Goal: Task Accomplishment & Management: Use online tool/utility

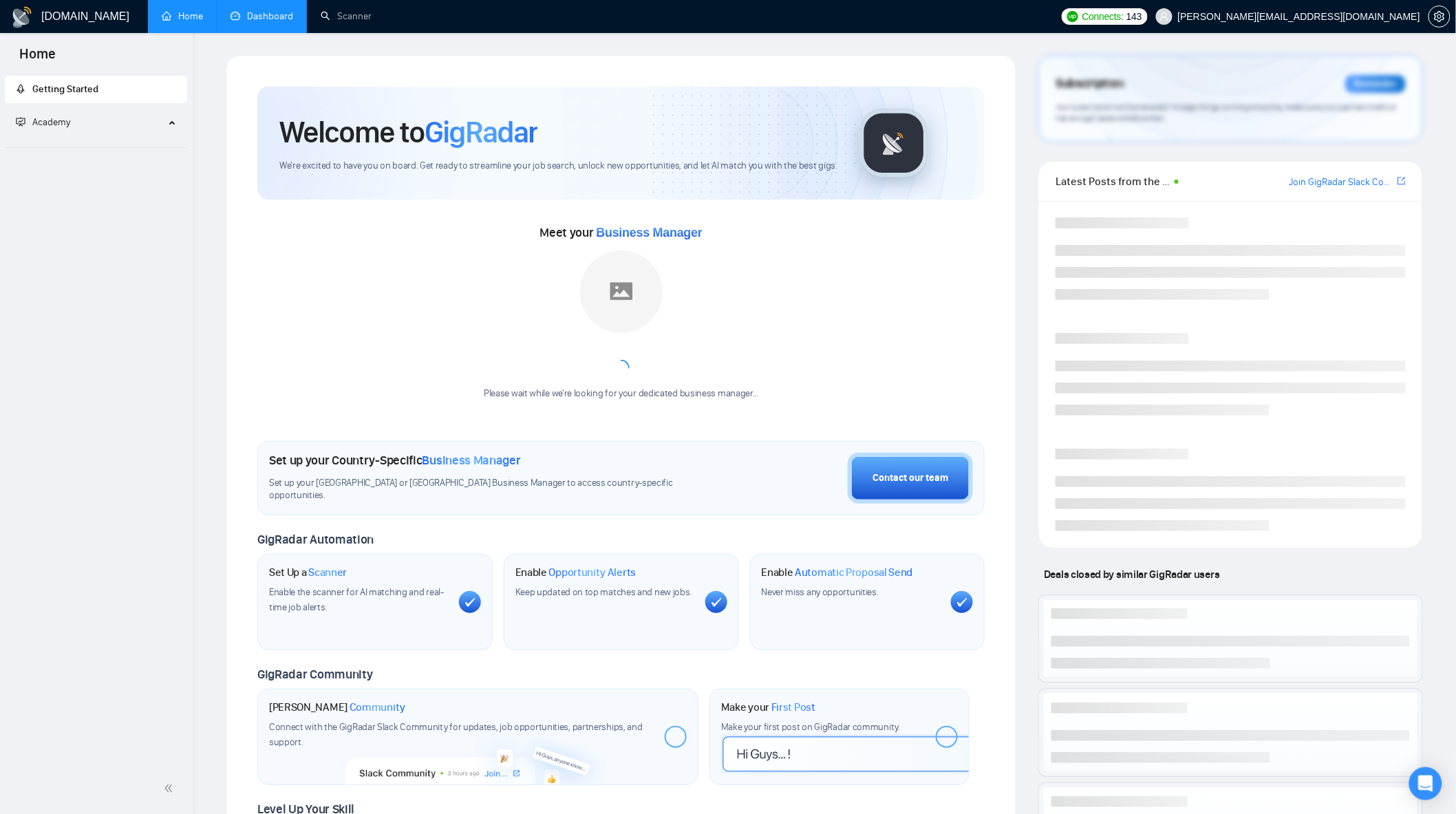
click at [262, 21] on link "Dashboard" at bounding box center [262, 16] width 63 height 12
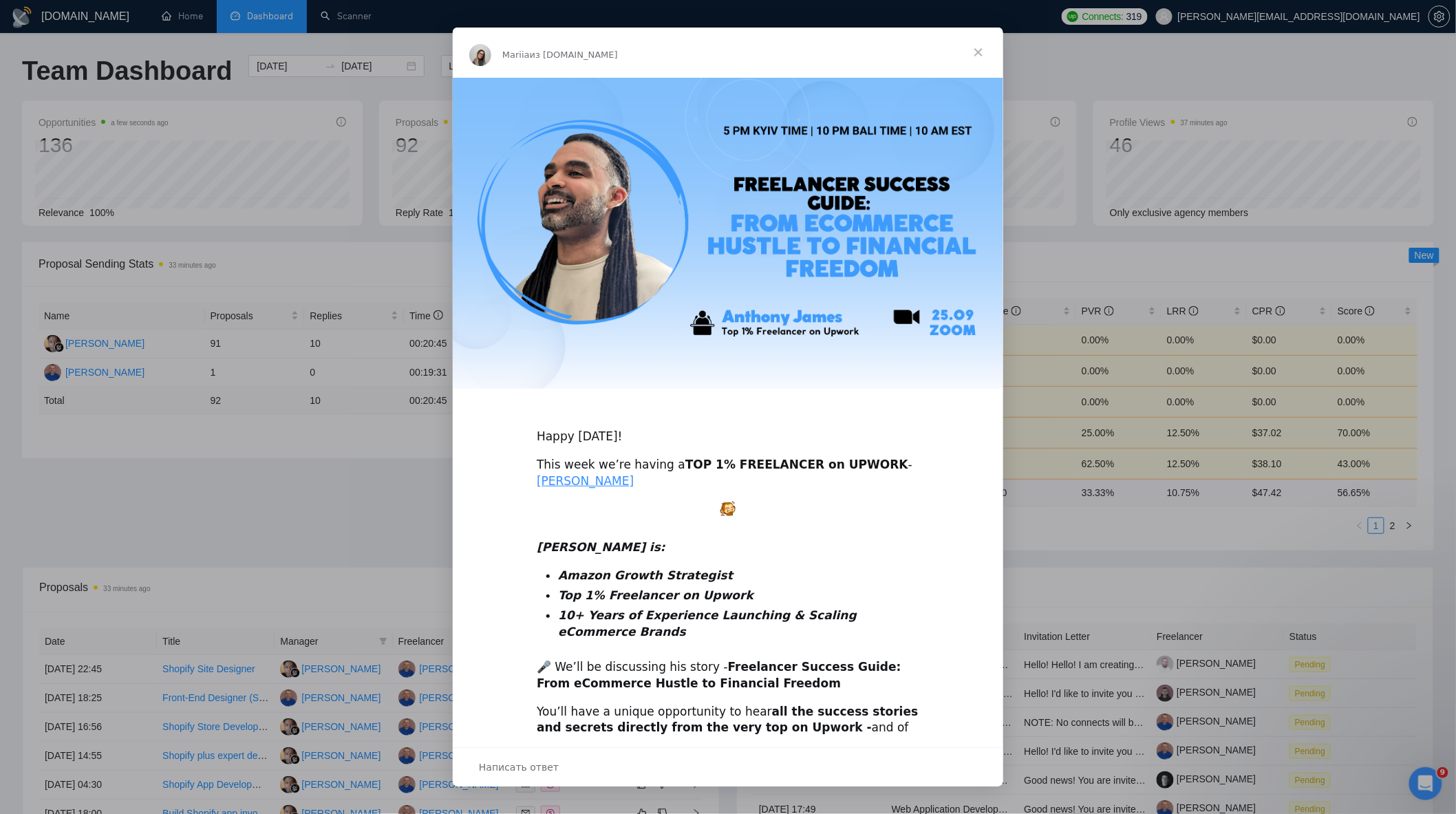
click at [979, 58] on span "Закрыть" at bounding box center [978, 52] width 49 height 49
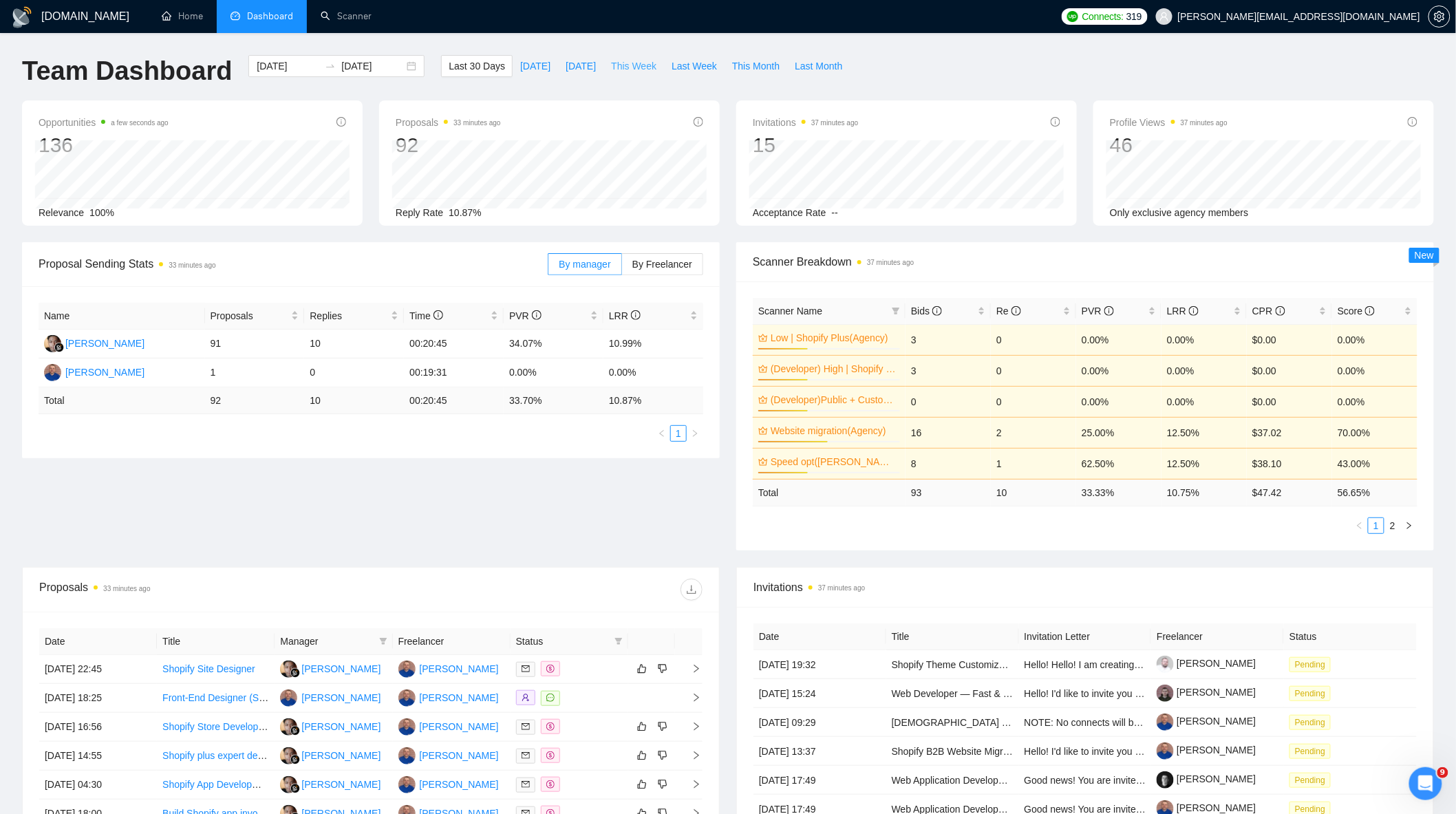
click at [642, 66] on span "This Week" at bounding box center [633, 66] width 45 height 15
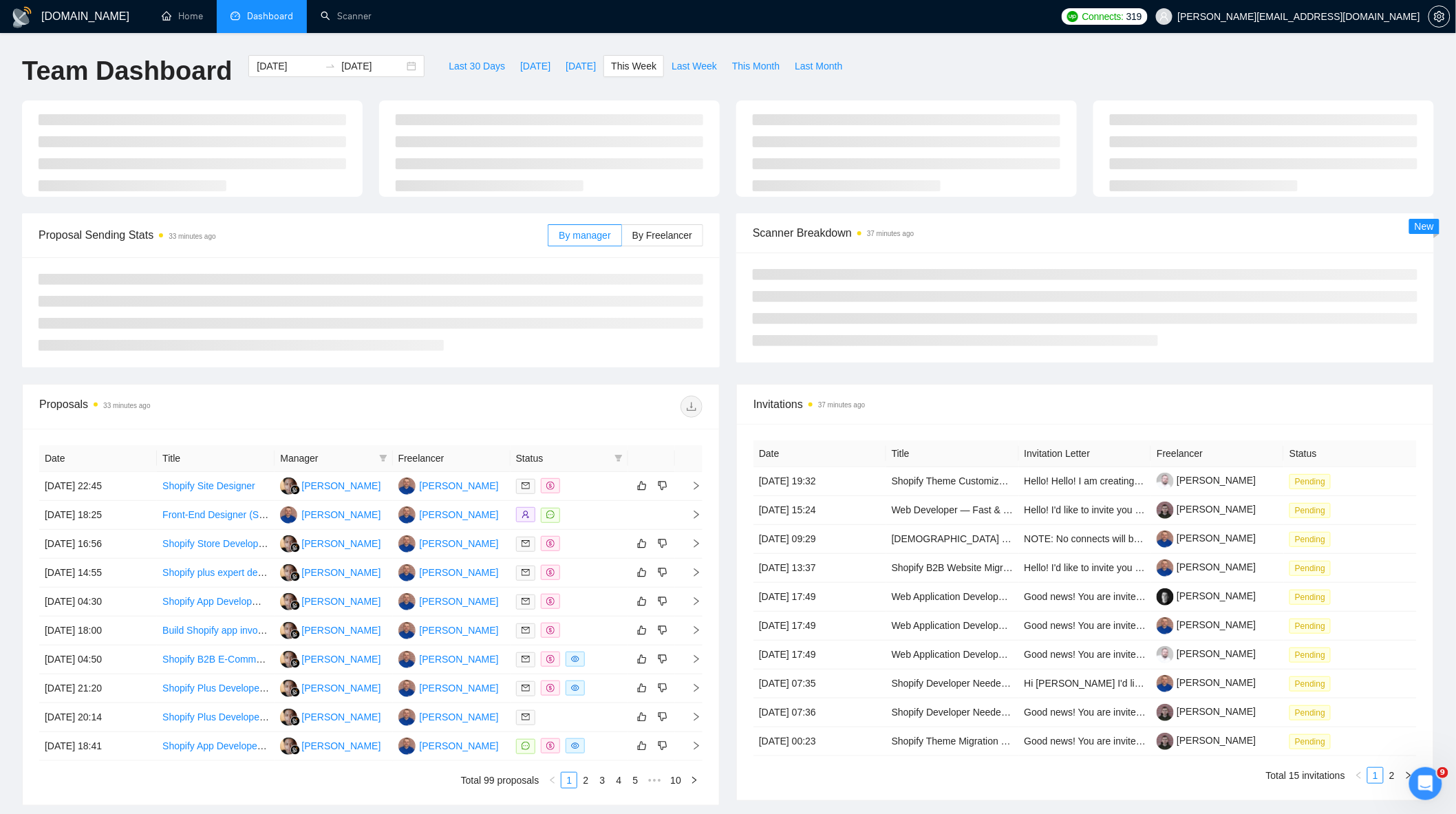
type input "[DATE]"
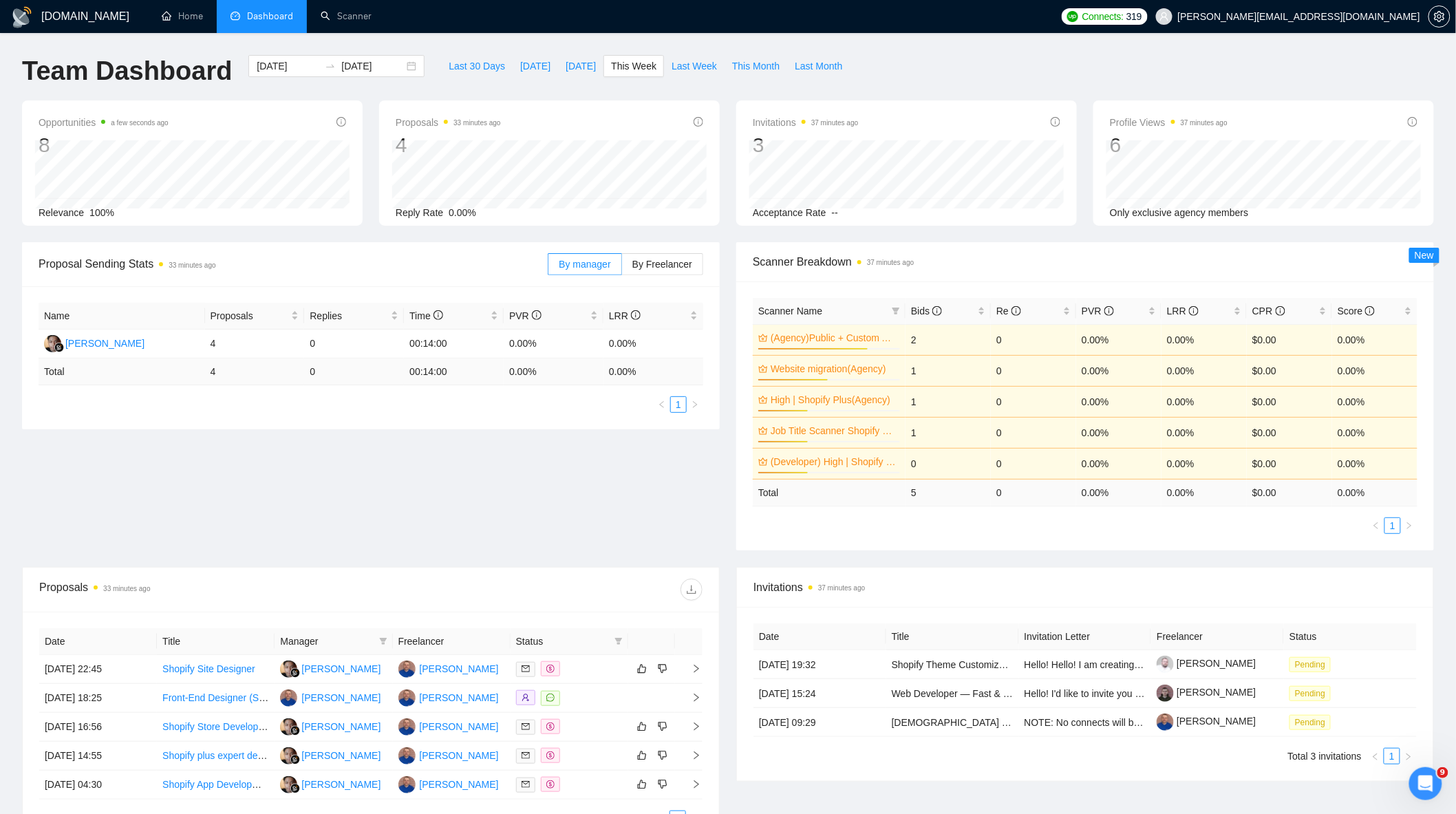
click at [1449, 794] on div "[DOMAIN_NAME] Home Dashboard Scanner Connects: 319 [PERSON_NAME][EMAIL_ADDRESS]…" at bounding box center [728, 483] width 1456 height 966
click at [1427, 781] on icon "Открыть службу сообщений Intercom" at bounding box center [1424, 782] width 23 height 23
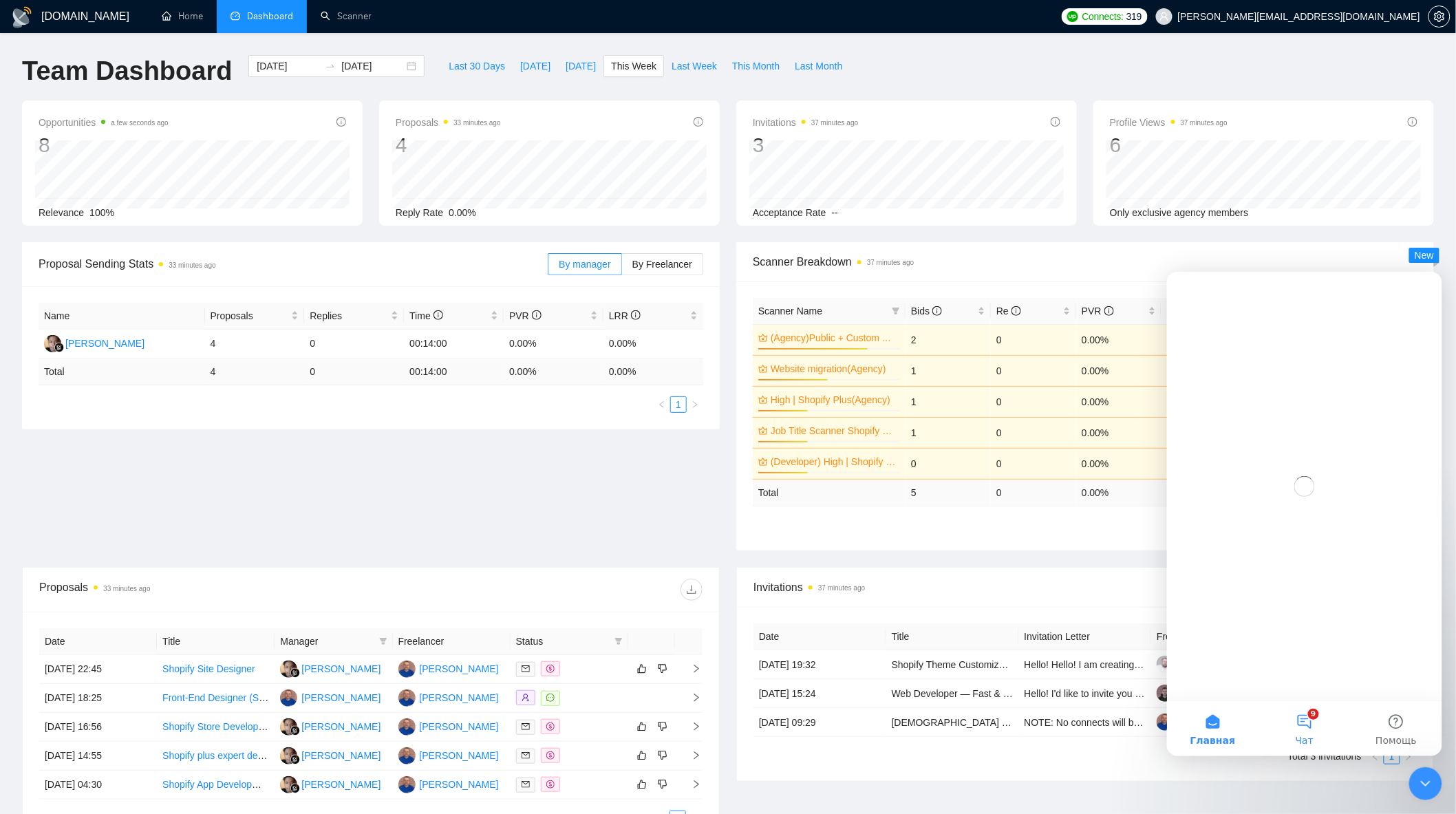
click at [1318, 725] on button "9 Чат" at bounding box center [1303, 728] width 91 height 55
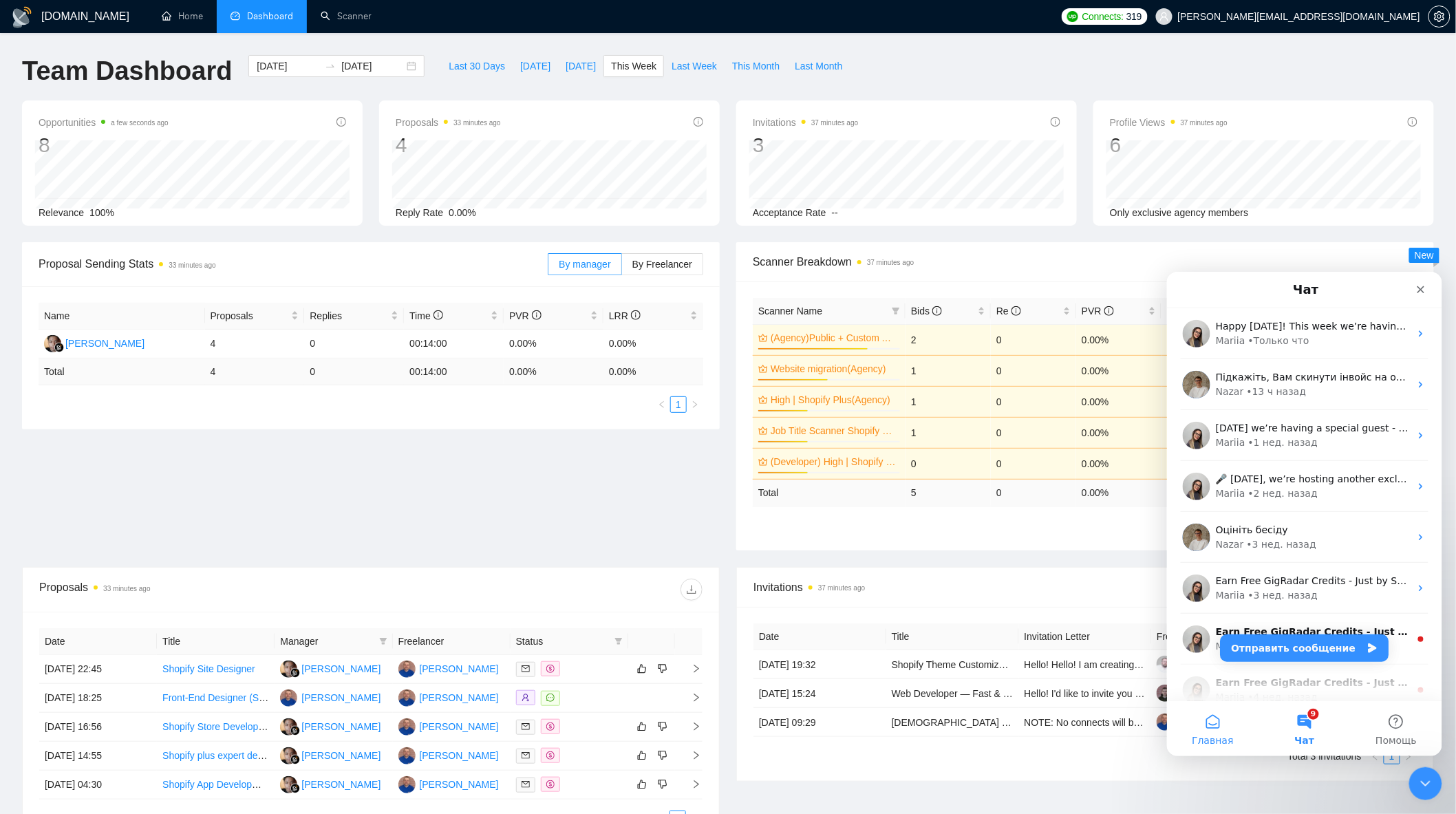
click at [1222, 717] on button "Главная" at bounding box center [1212, 728] width 91 height 55
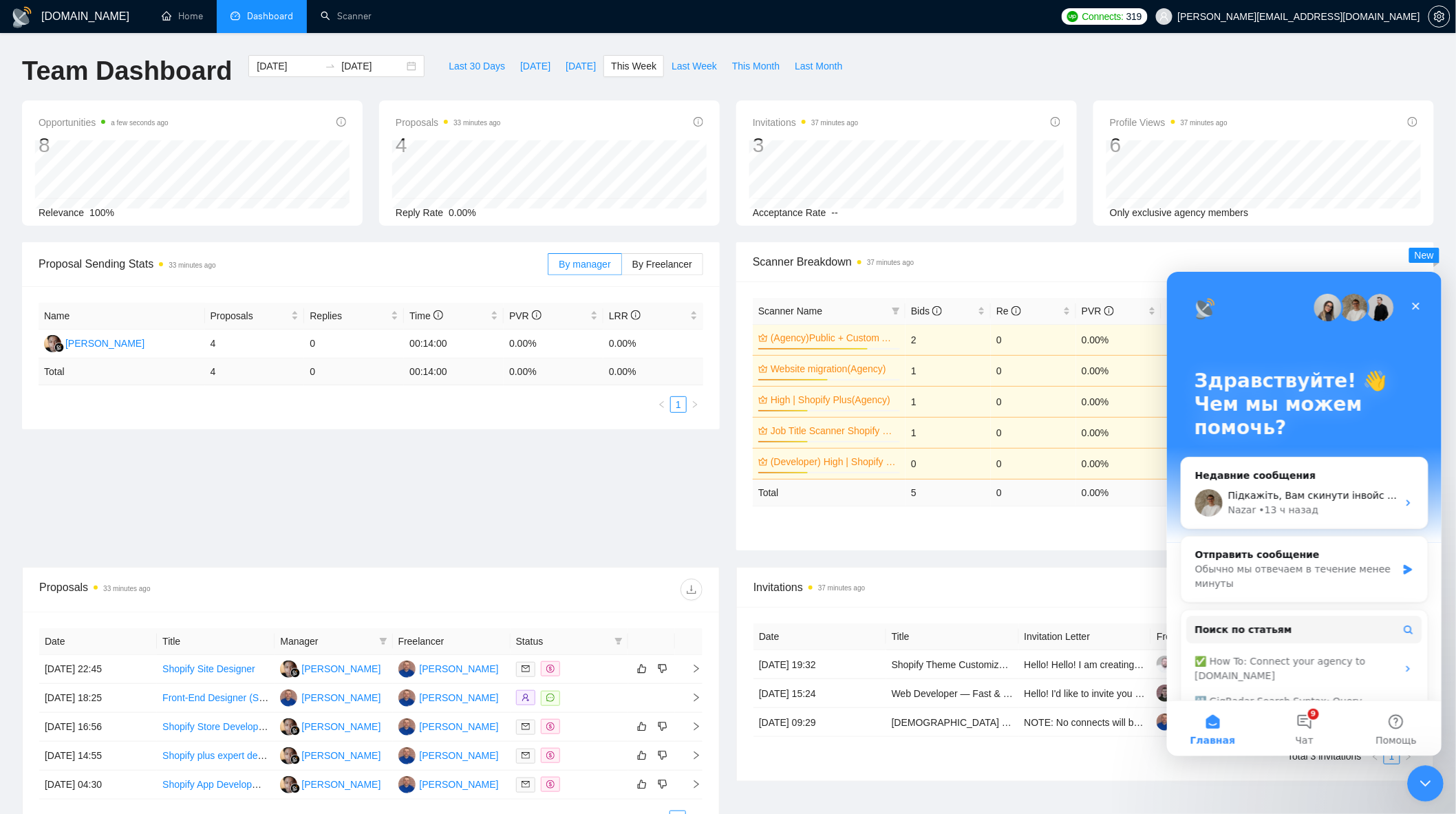
click at [1412, 778] on div "Закрыть службу сообщений Intercom" at bounding box center [1423, 781] width 33 height 33
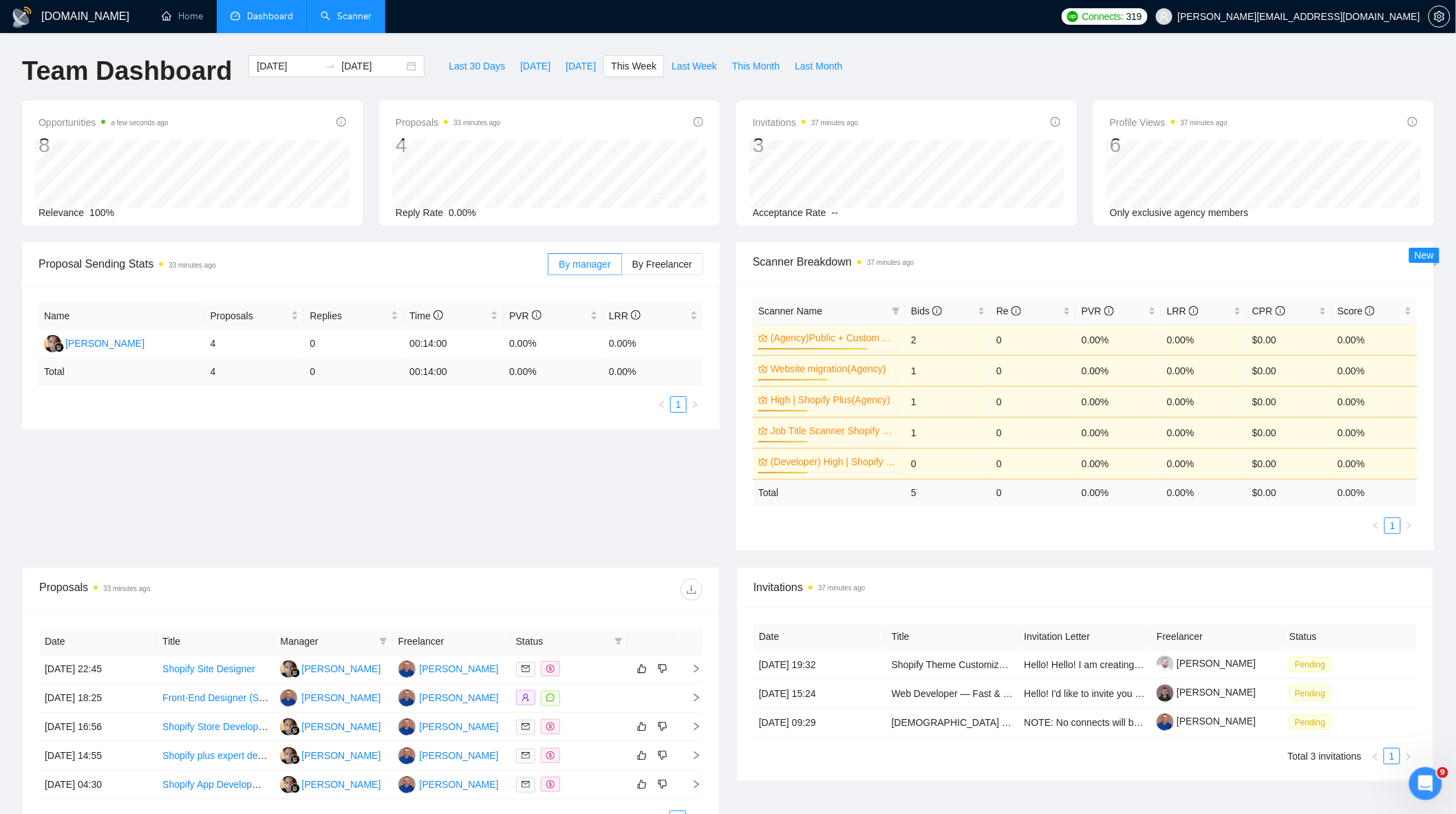
click at [369, 22] on link "Scanner" at bounding box center [346, 16] width 51 height 12
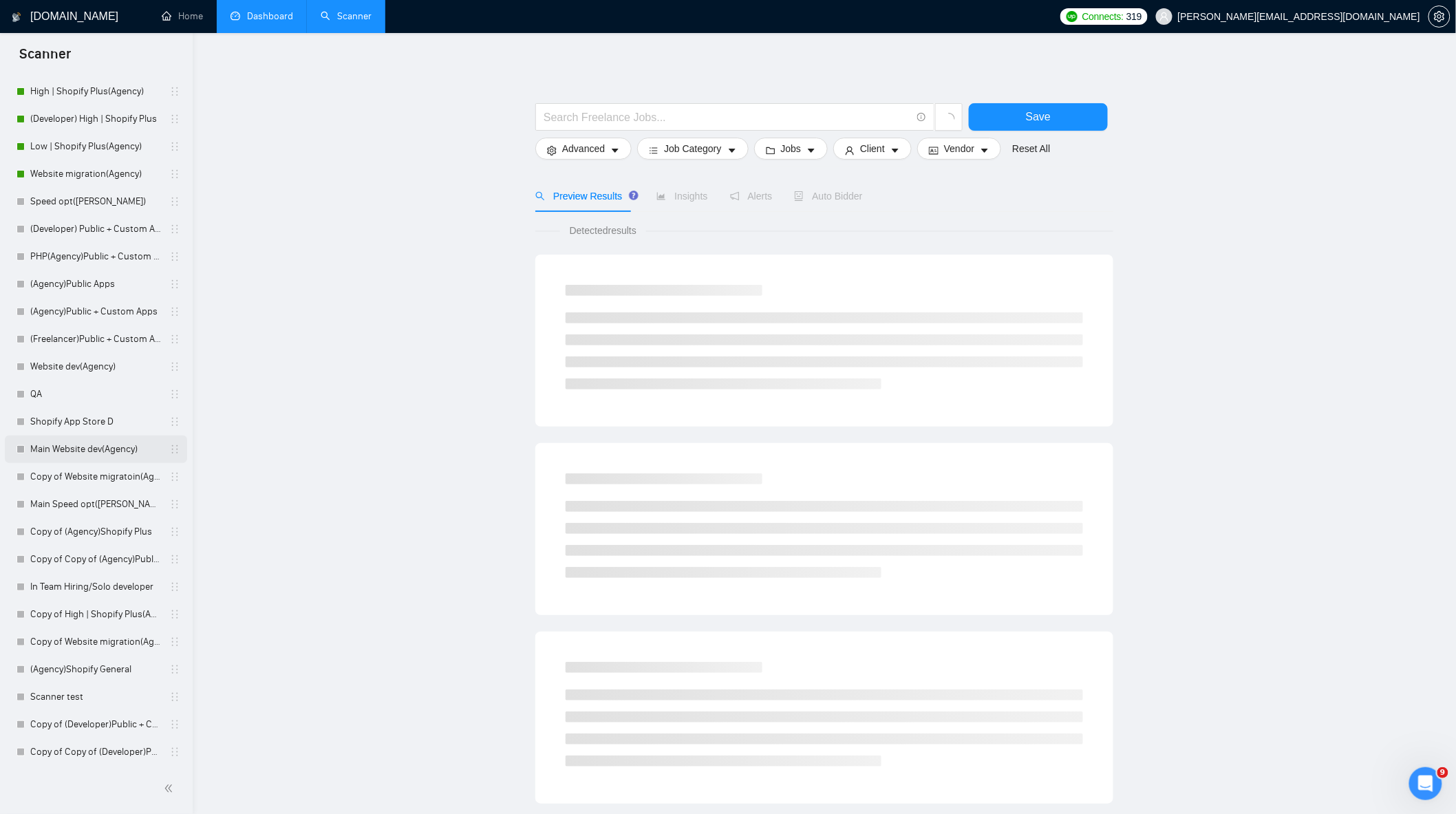
scroll to position [147, 0]
click at [86, 363] on link "Website dev(Agency)" at bounding box center [95, 364] width 131 height 27
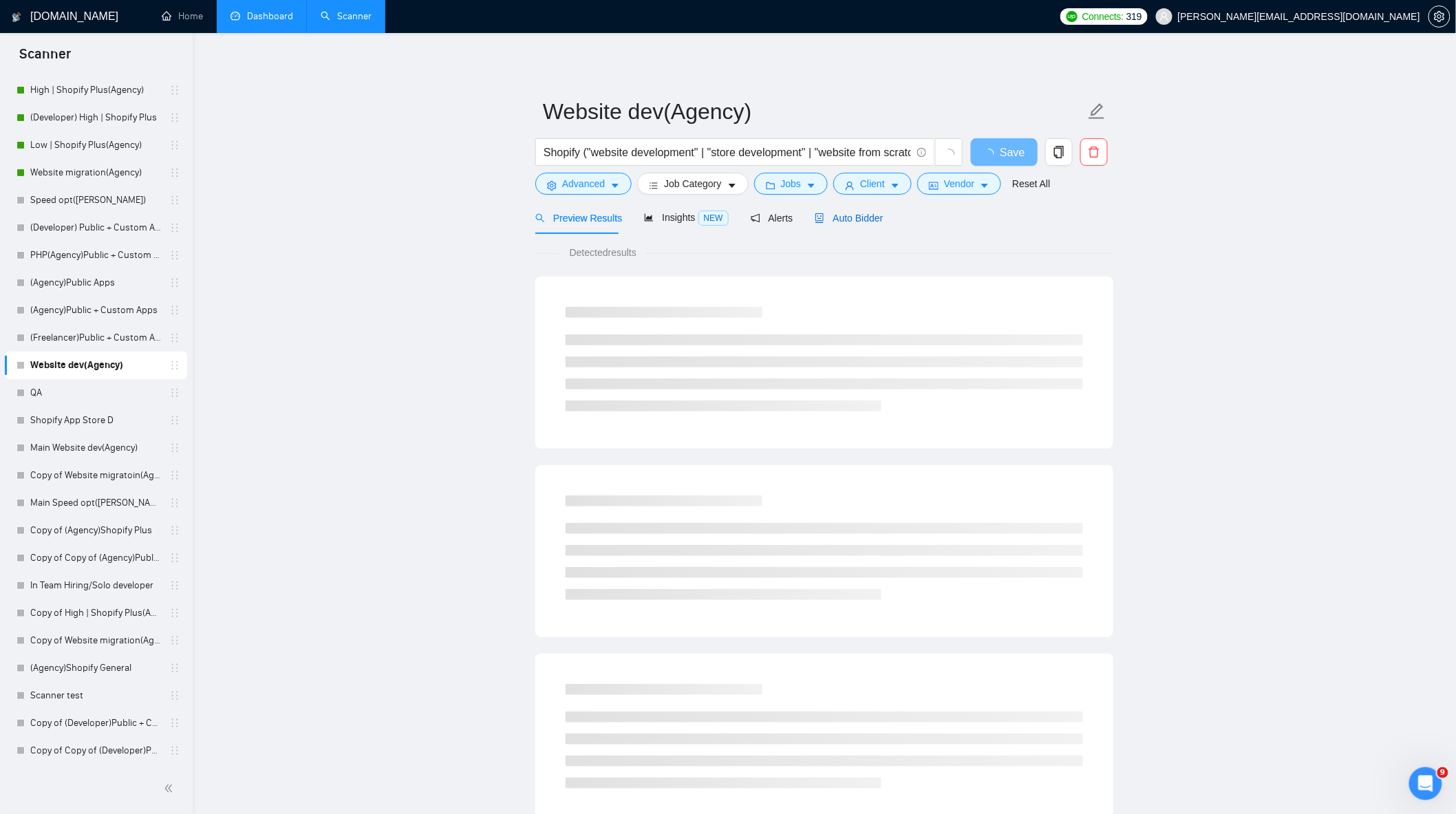
click at [843, 220] on span "Auto Bidder" at bounding box center [848, 217] width 68 height 11
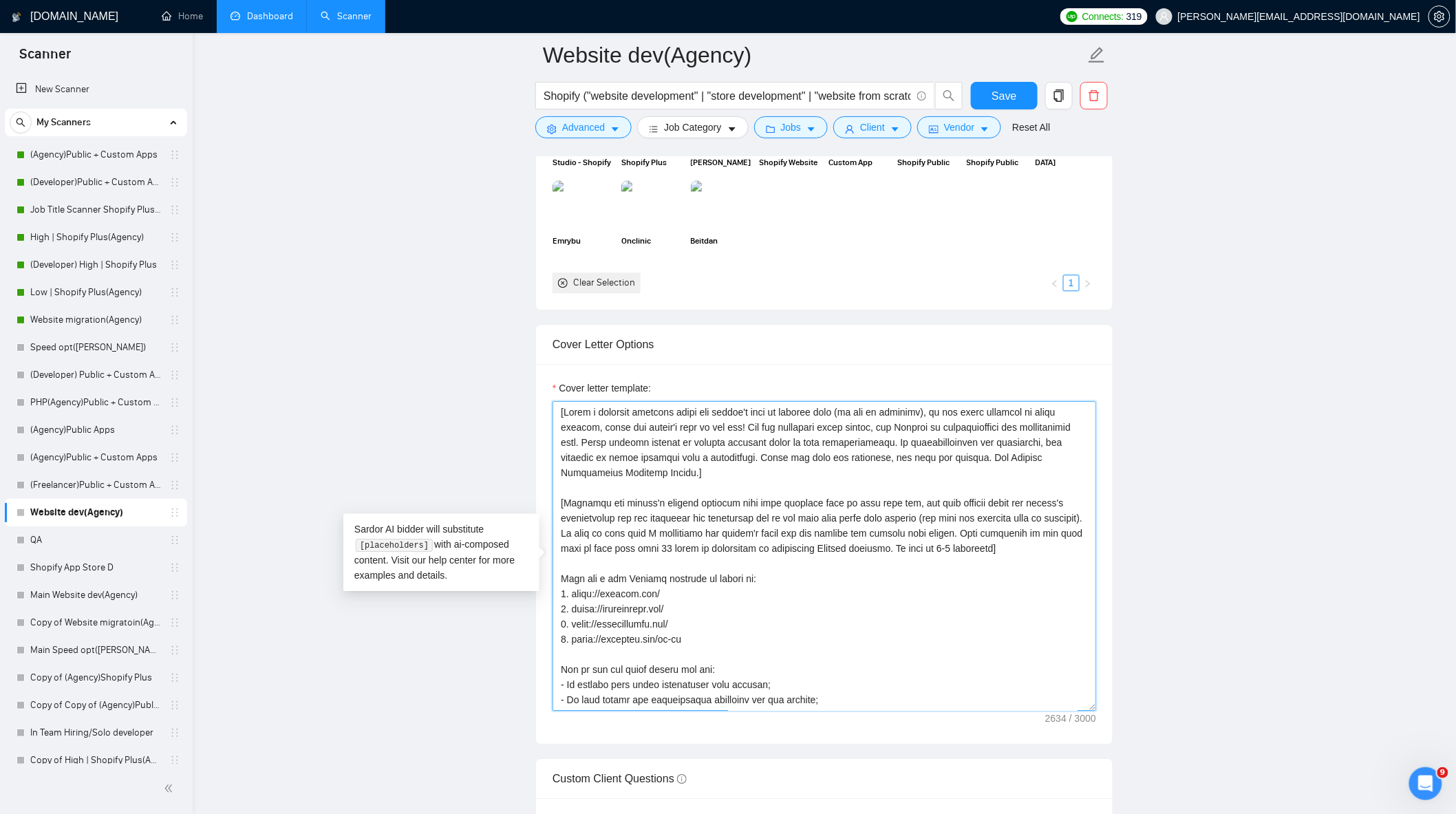
drag, startPoint x: 807, startPoint y: 556, endPoint x: 929, endPoint y: 557, distance: 122.0
click at [929, 557] on textarea "Cover letter template:" at bounding box center [824, 556] width 544 height 309
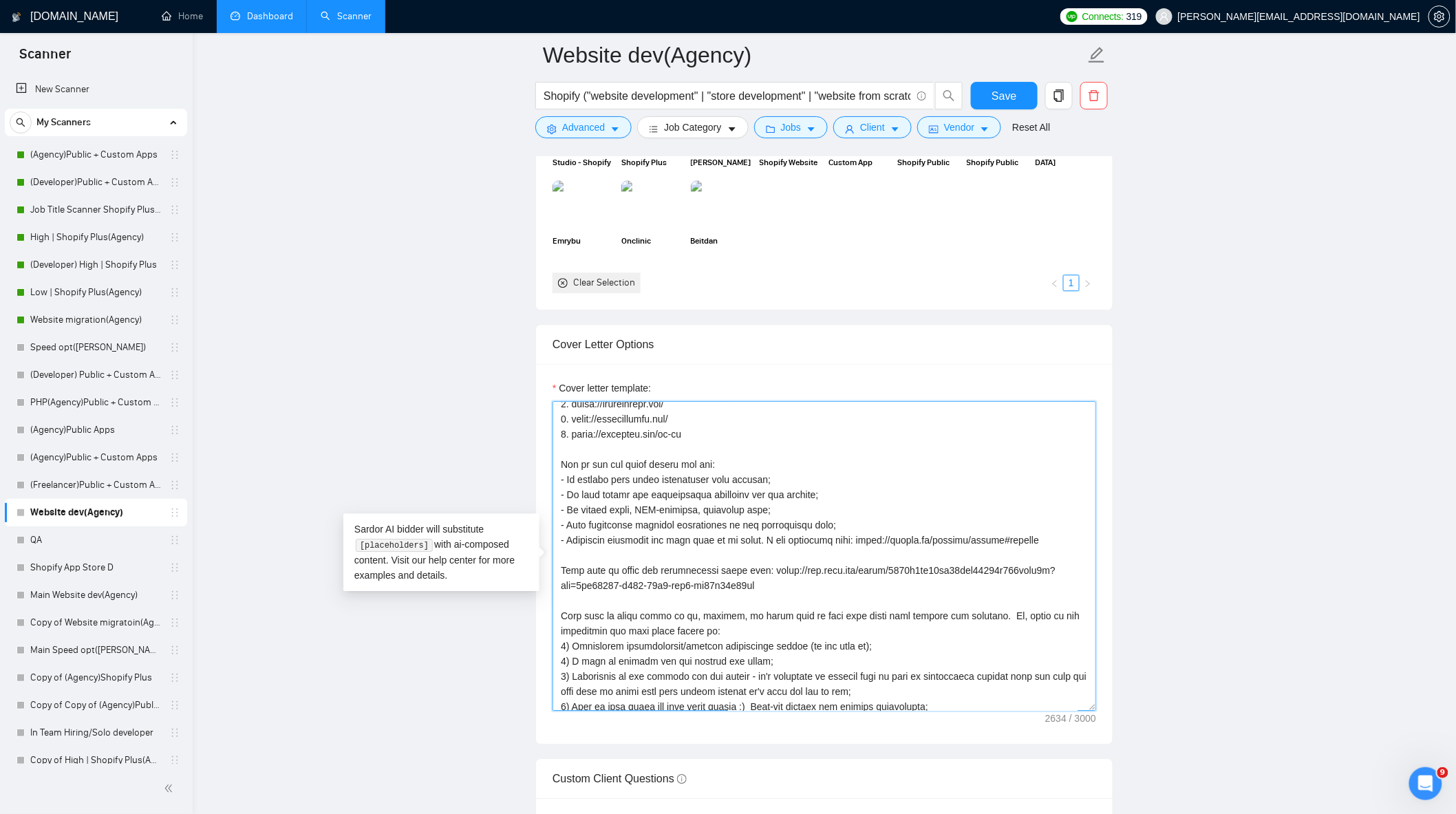
scroll to position [259, 0]
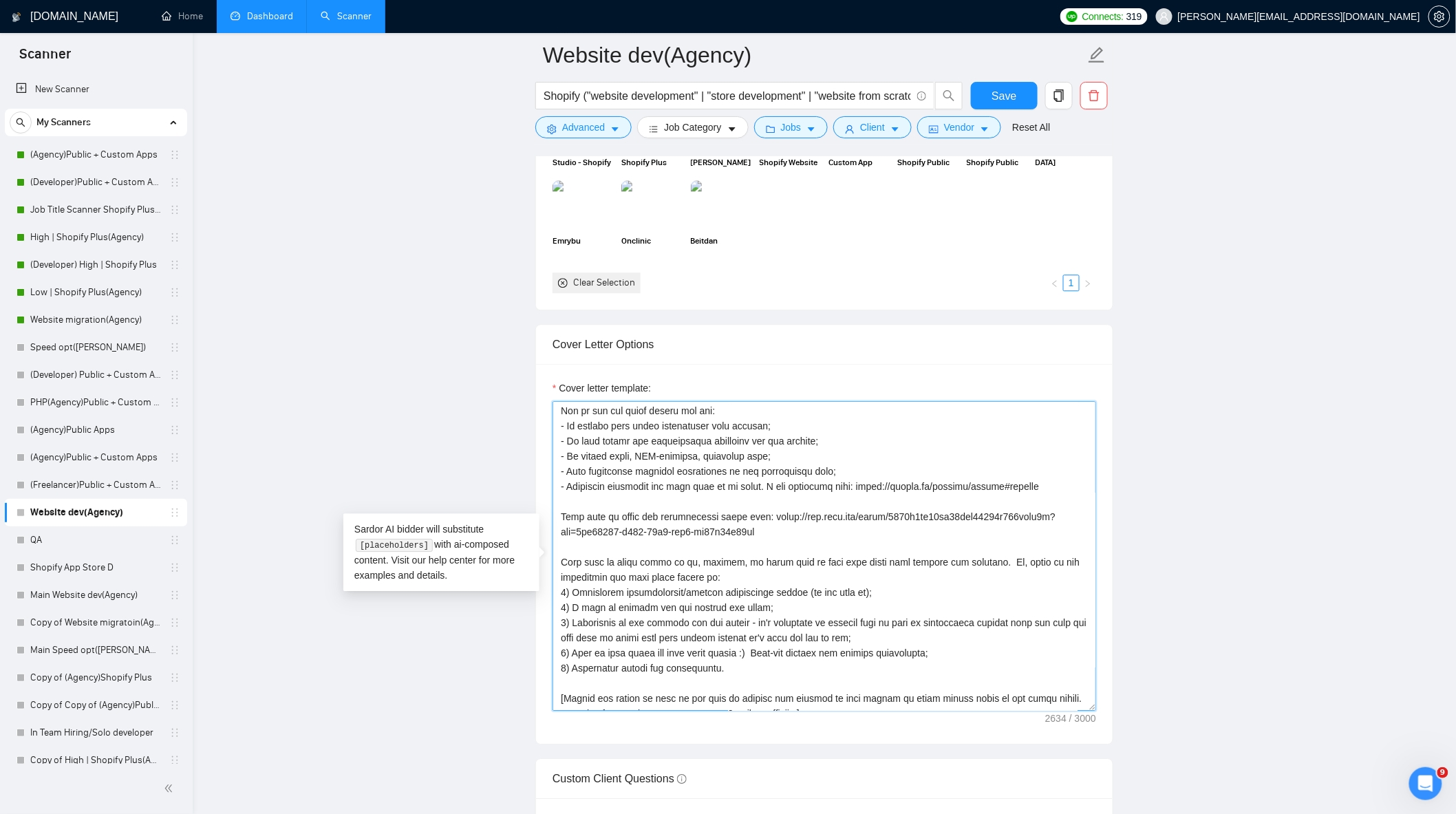
drag, startPoint x: 562, startPoint y: 511, endPoint x: 1058, endPoint y: 487, distance: 496.6
click at [1059, 487] on textarea "Cover letter template:" at bounding box center [824, 556] width 544 height 309
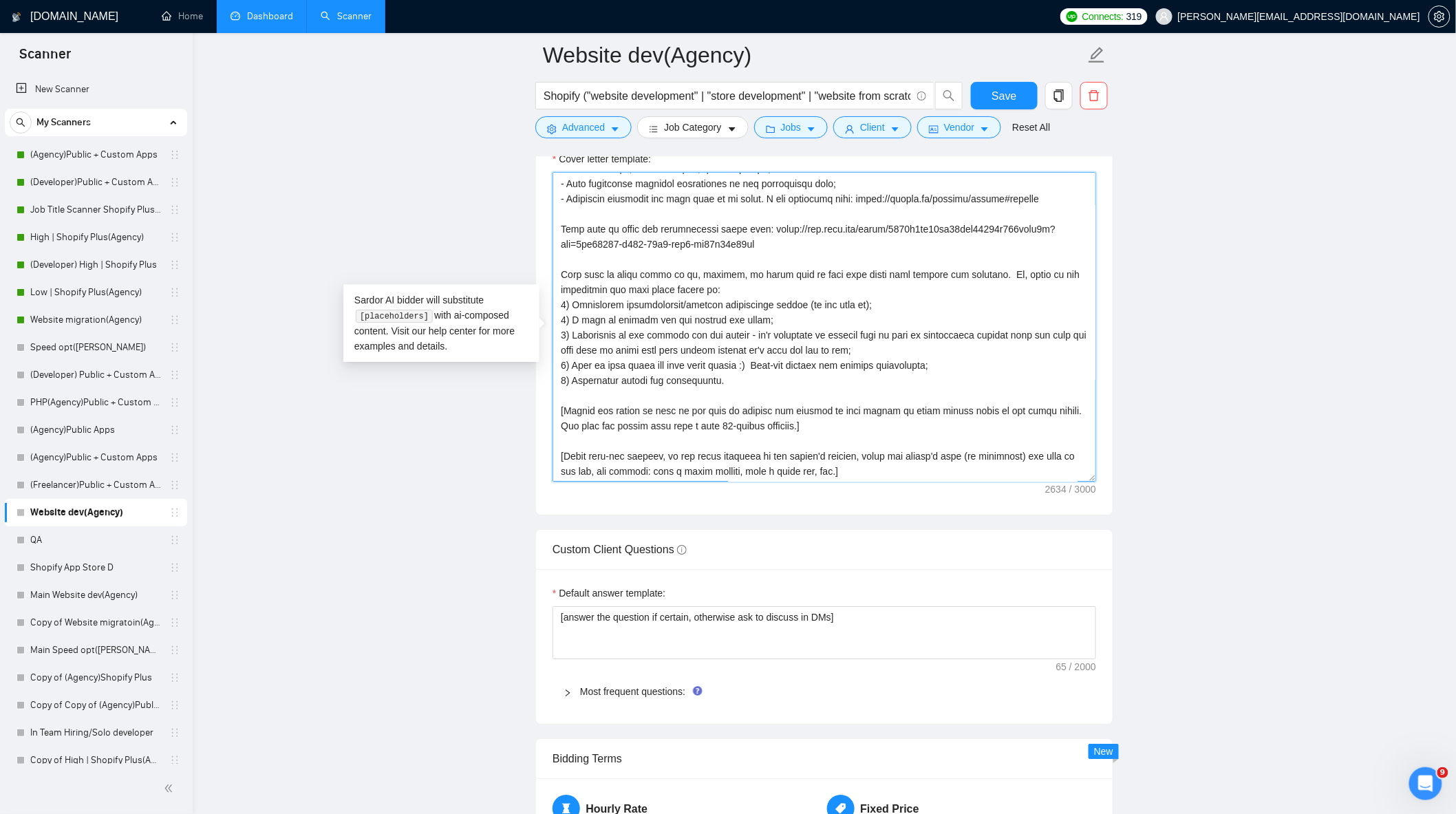
scroll to position [1681, 0]
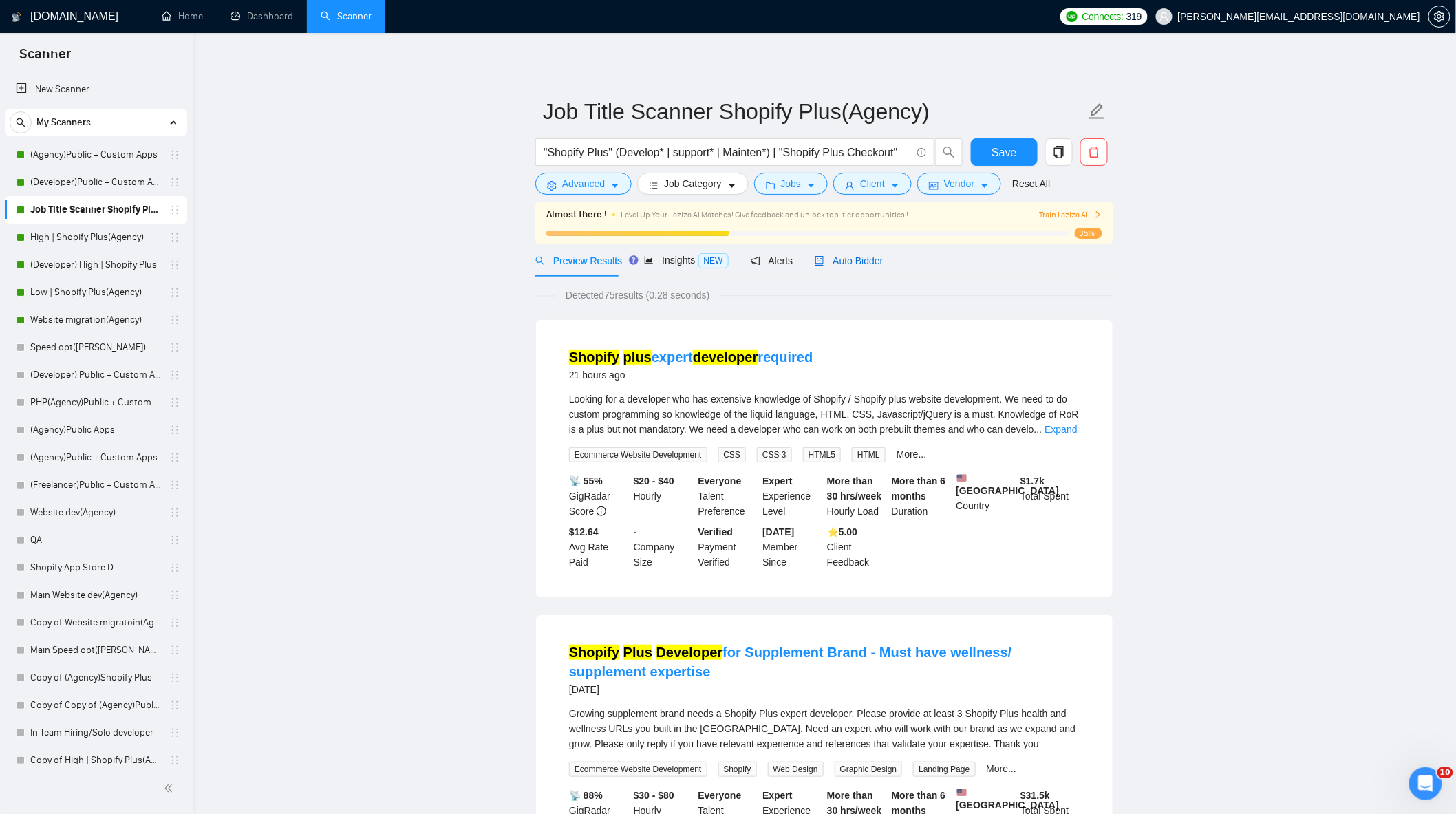
click at [832, 266] on span "Auto Bidder" at bounding box center [848, 260] width 68 height 11
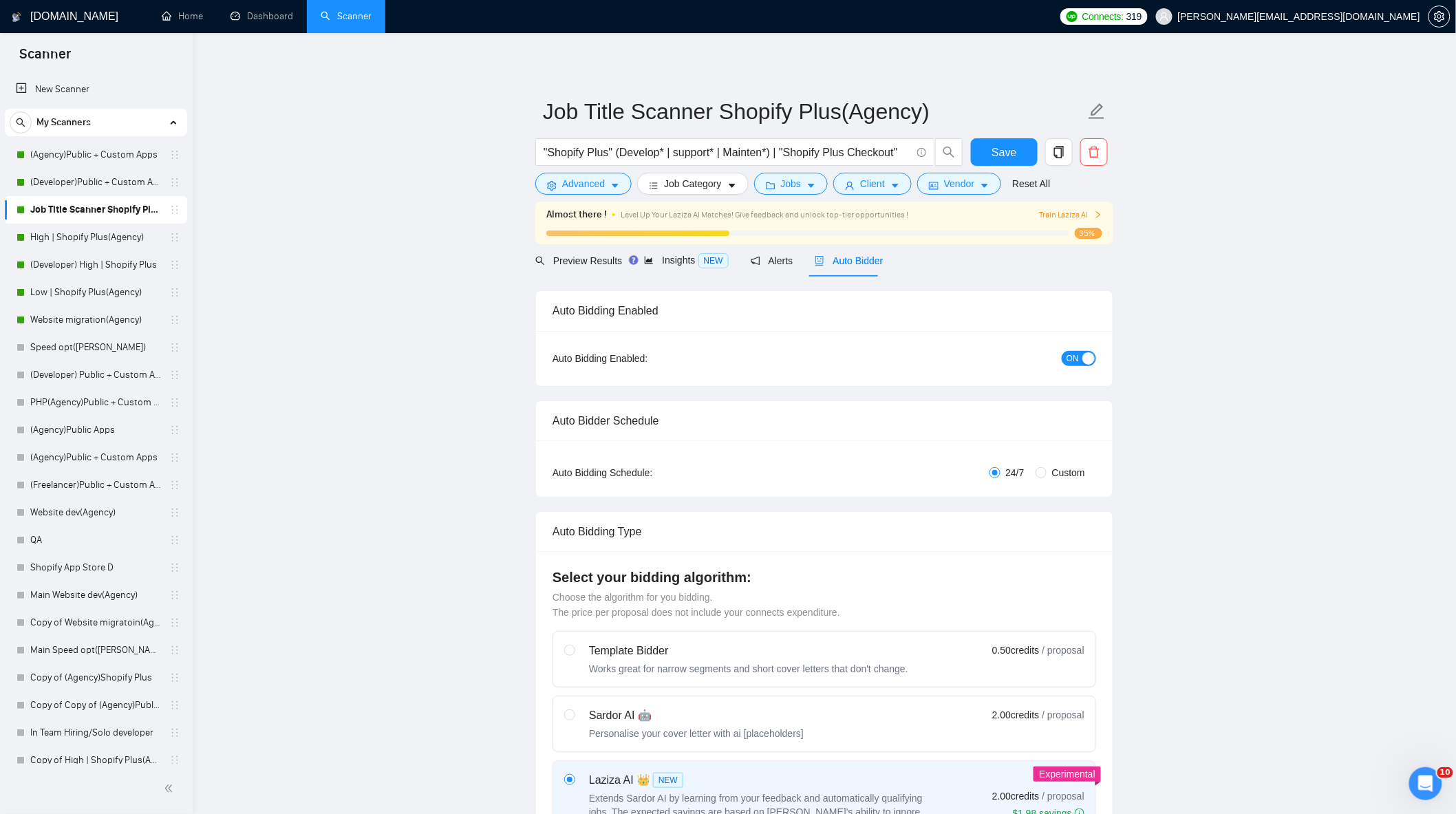
checkbox input "true"
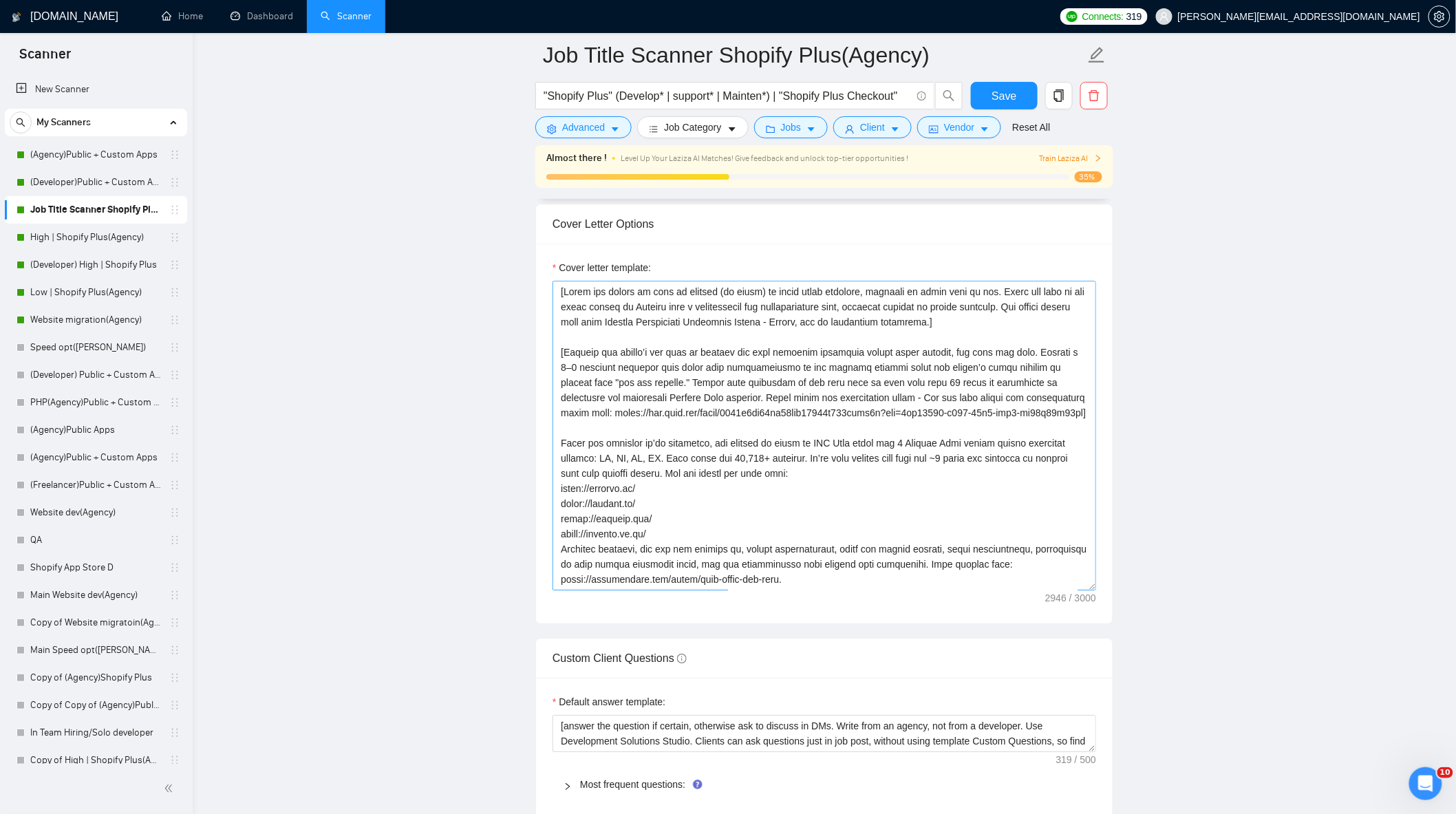
scroll to position [1529, 0]
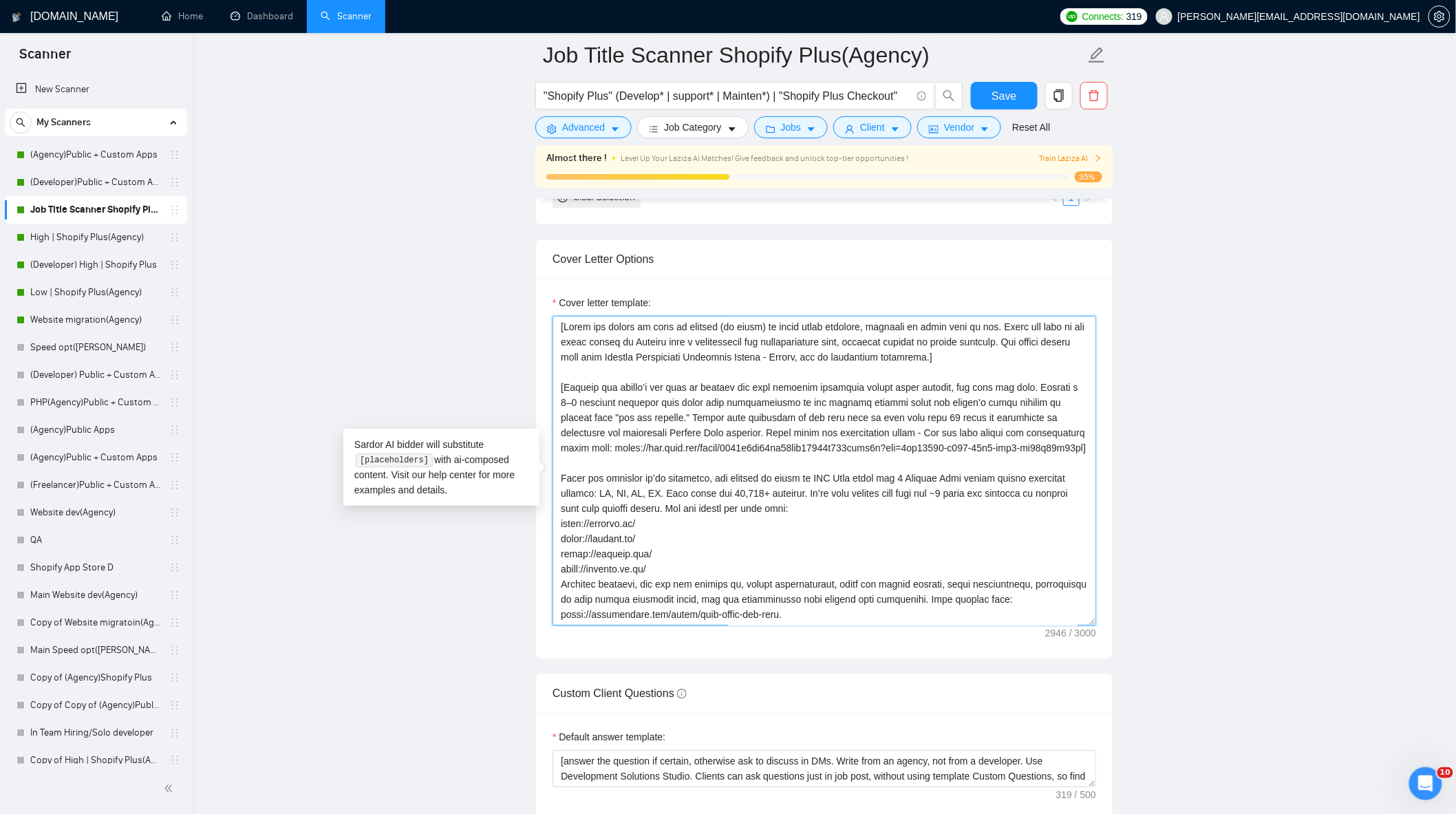
drag, startPoint x: 647, startPoint y: 353, endPoint x: 1081, endPoint y: 456, distance: 446.1
click at [1084, 455] on textarea "Cover letter template:" at bounding box center [824, 470] width 544 height 309
click at [912, 480] on textarea "Cover letter template:" at bounding box center [824, 470] width 544 height 309
drag, startPoint x: 586, startPoint y: 454, endPoint x: 1072, endPoint y: 452, distance: 486.0
click at [1072, 452] on textarea "Cover letter template:" at bounding box center [824, 470] width 544 height 309
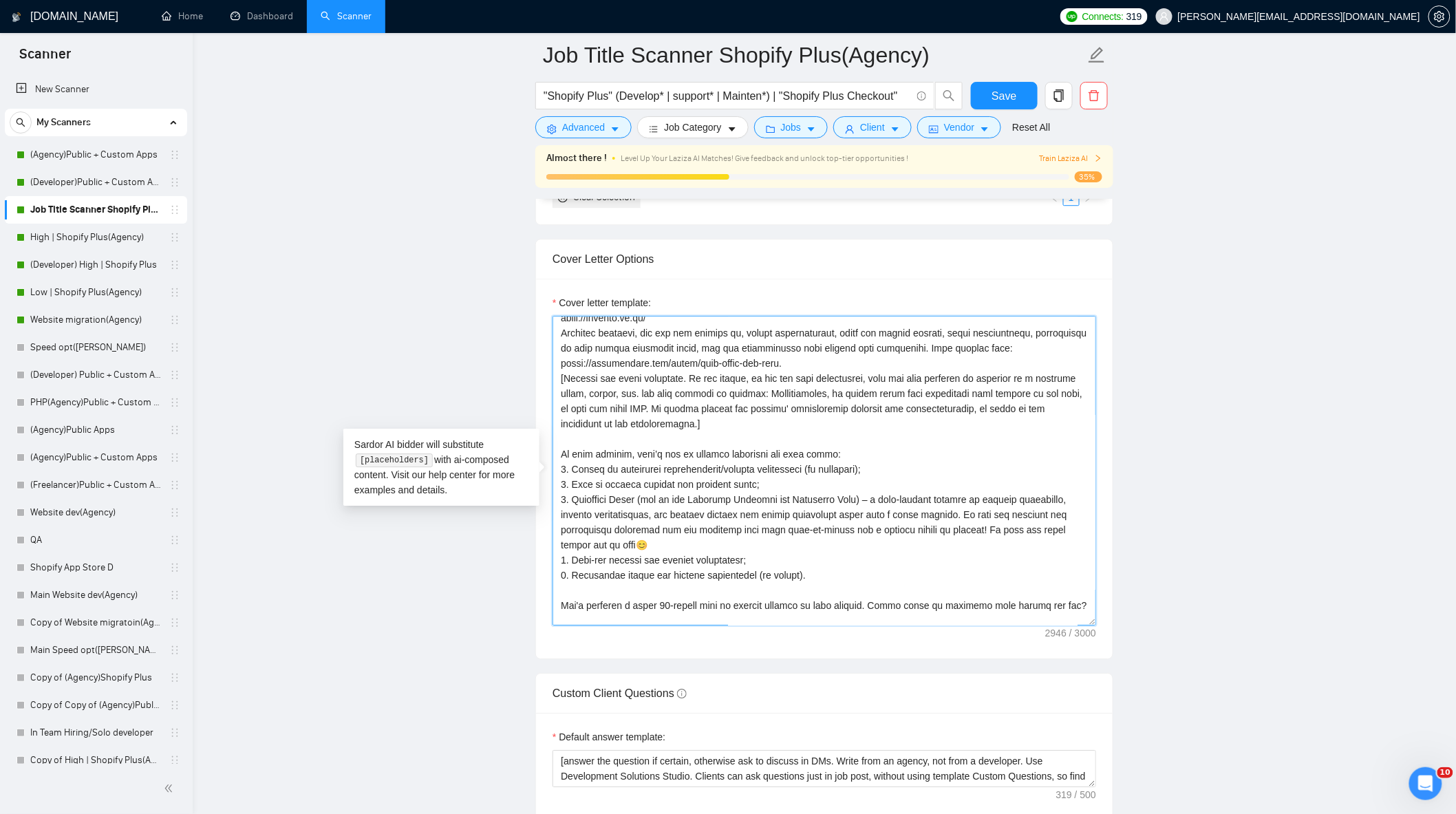
scroll to position [287, 0]
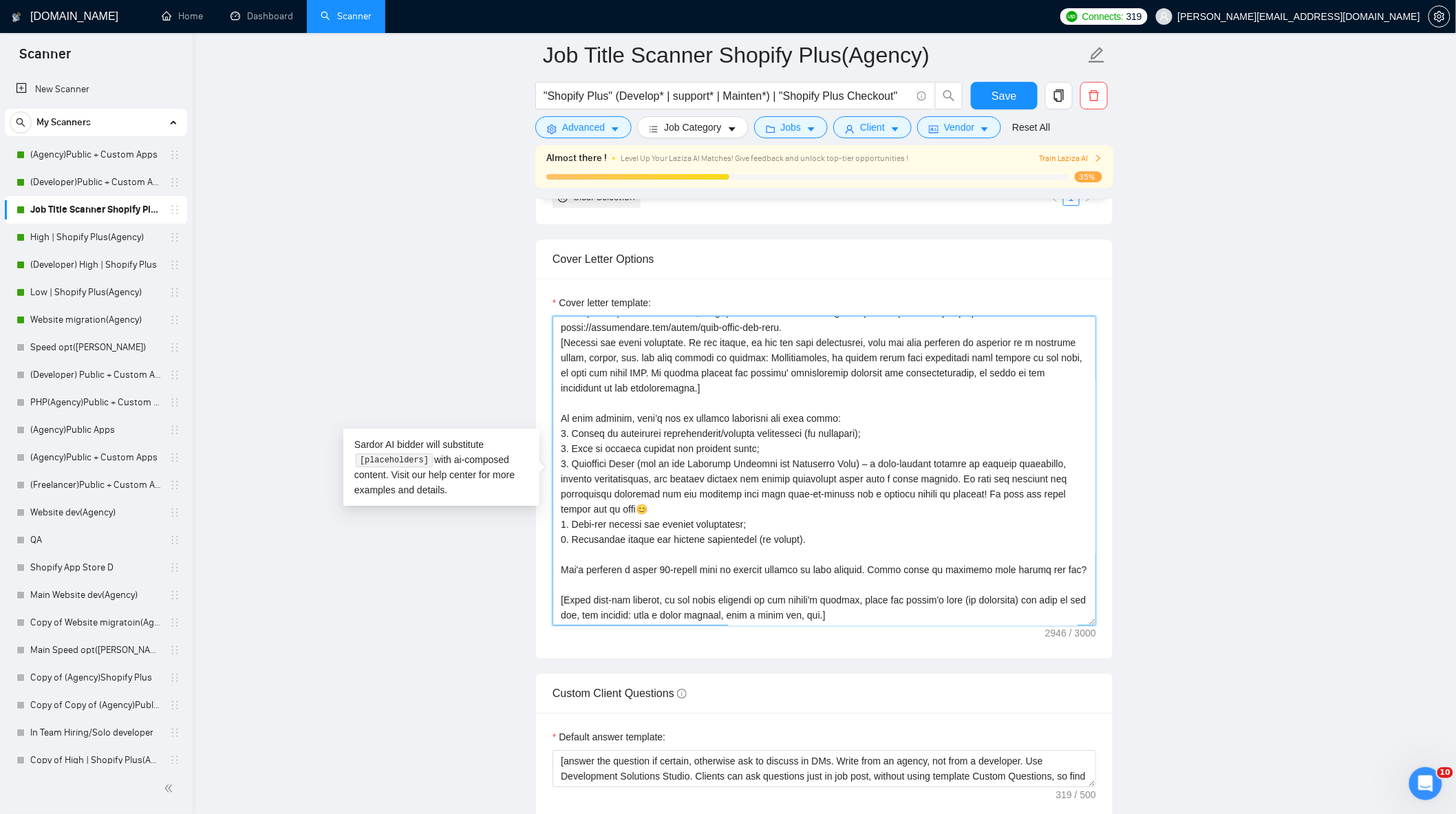
drag, startPoint x: 561, startPoint y: 425, endPoint x: 1069, endPoint y: 572, distance: 528.8
click at [1069, 572] on textarea "Cover letter template:" at bounding box center [824, 470] width 544 height 309
click at [195, 11] on link "Home" at bounding box center [183, 16] width 41 height 12
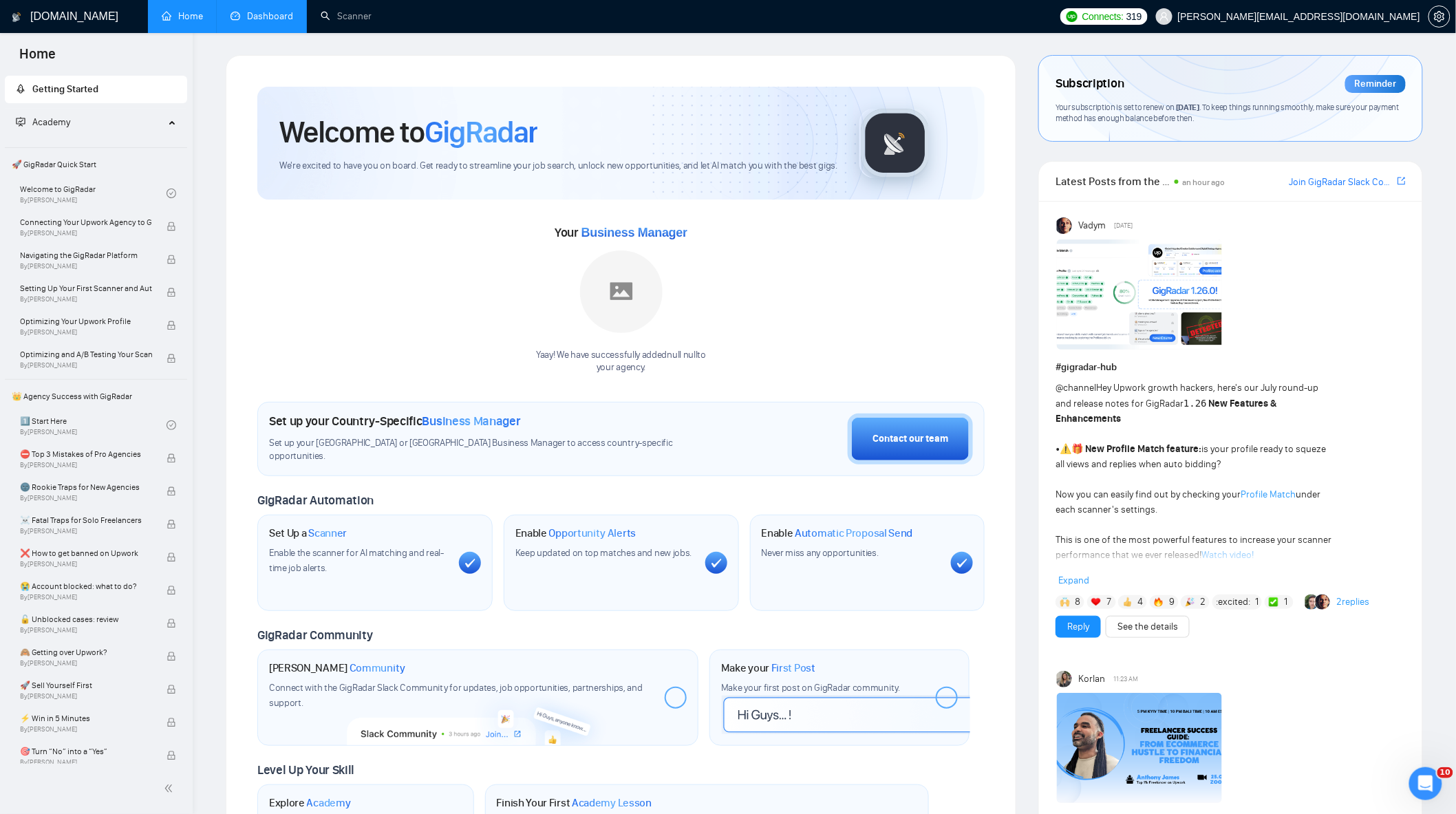
click at [271, 15] on link "Dashboard" at bounding box center [262, 16] width 63 height 12
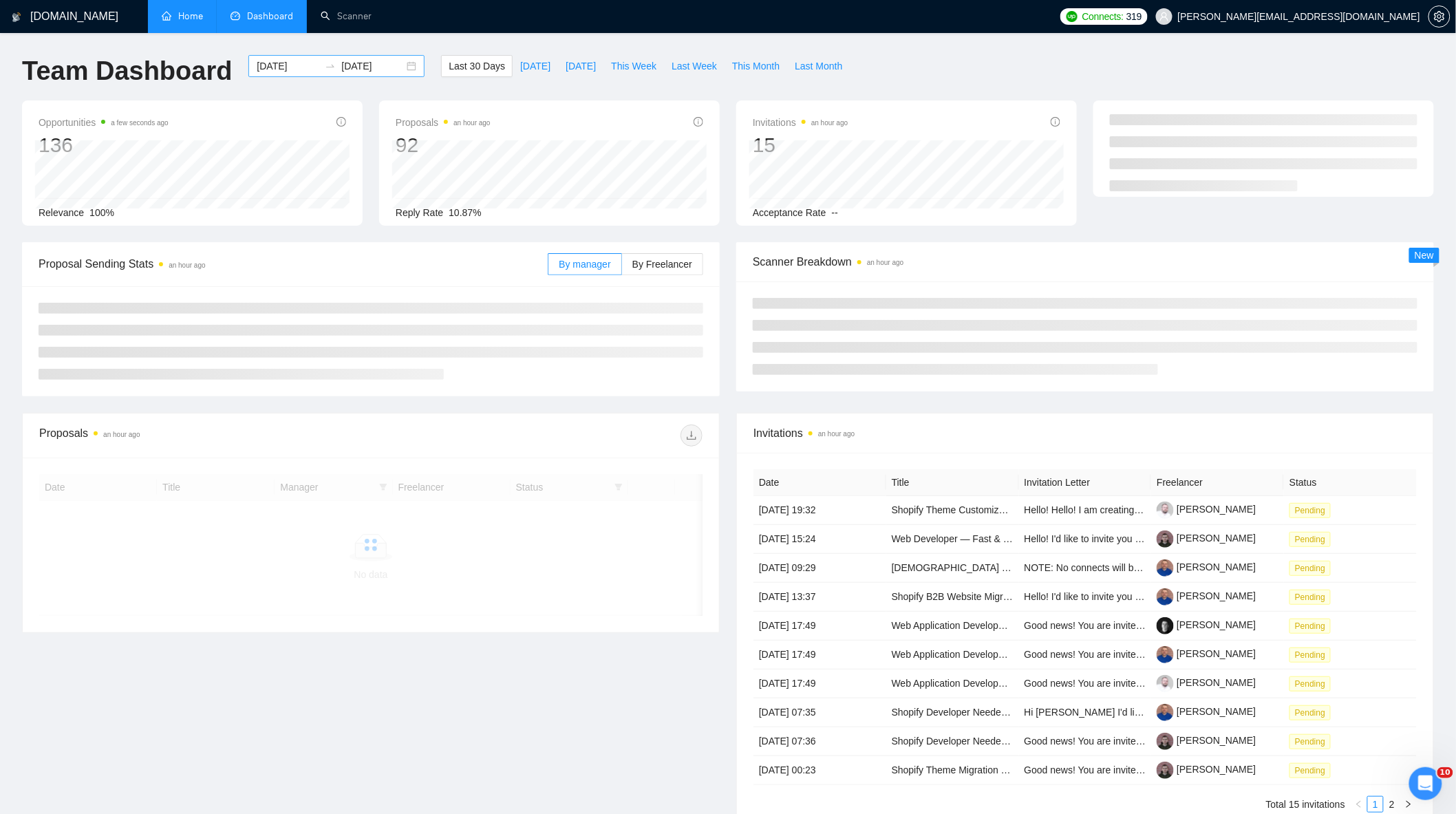
click at [396, 67] on div "2025-08-24 2025-09-23" at bounding box center [336, 66] width 176 height 22
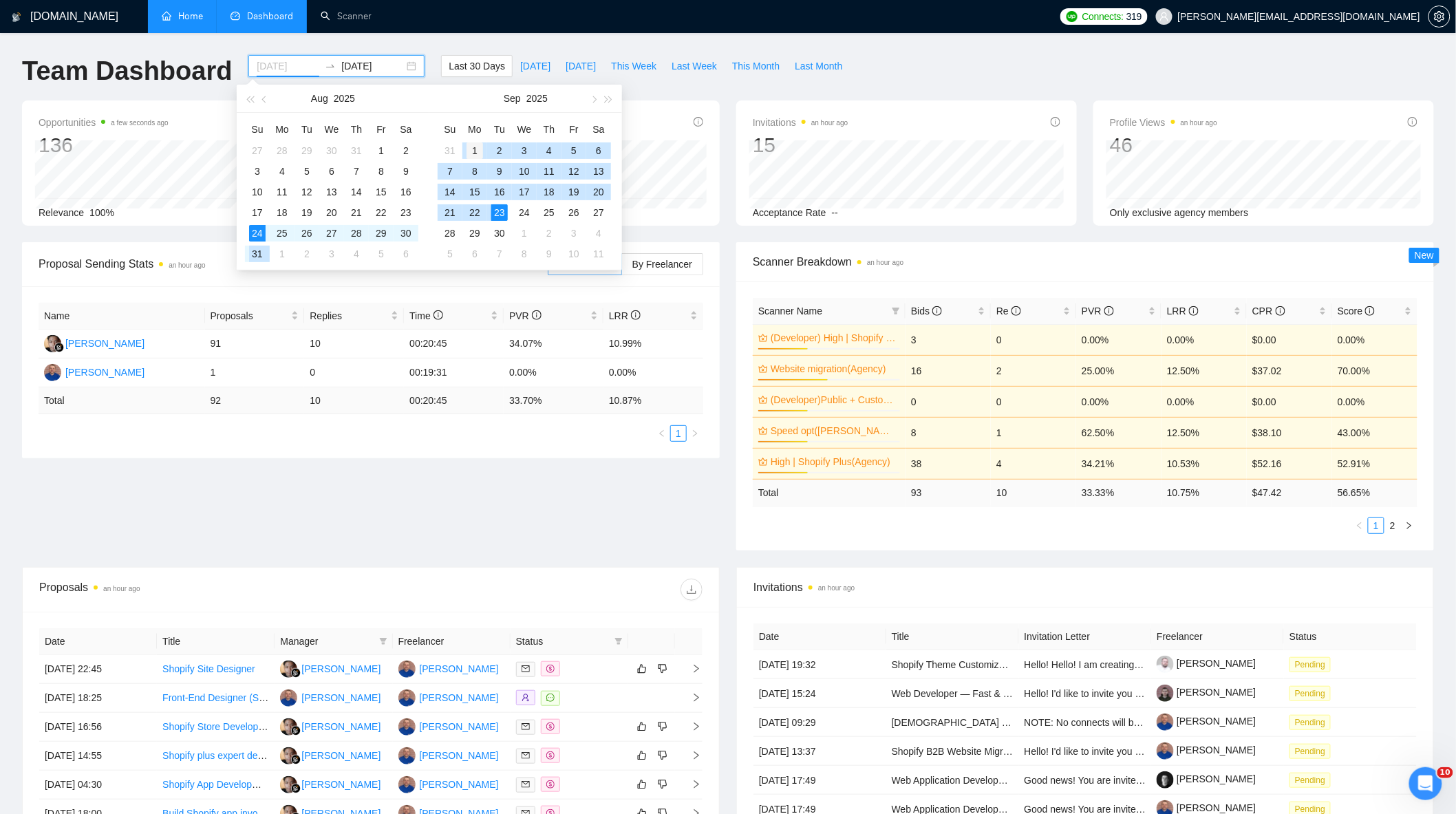
type input "2025-09-01"
drag, startPoint x: 470, startPoint y: 150, endPoint x: 476, endPoint y: 157, distance: 9.2
click at [470, 150] on div "1" at bounding box center [475, 150] width 16 height 16
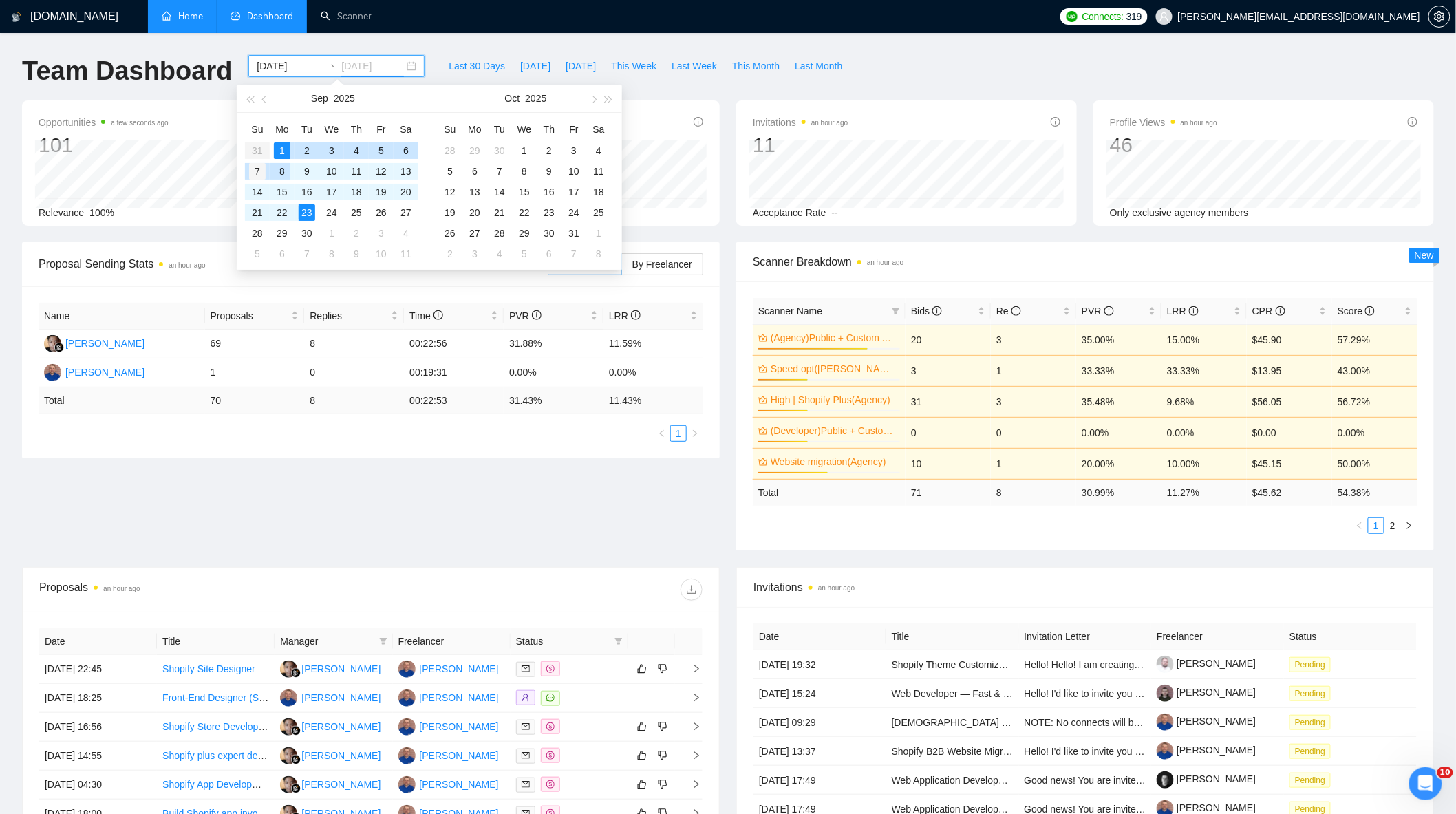
type input "2025-09-07"
click at [253, 170] on div "7" at bounding box center [257, 171] width 16 height 16
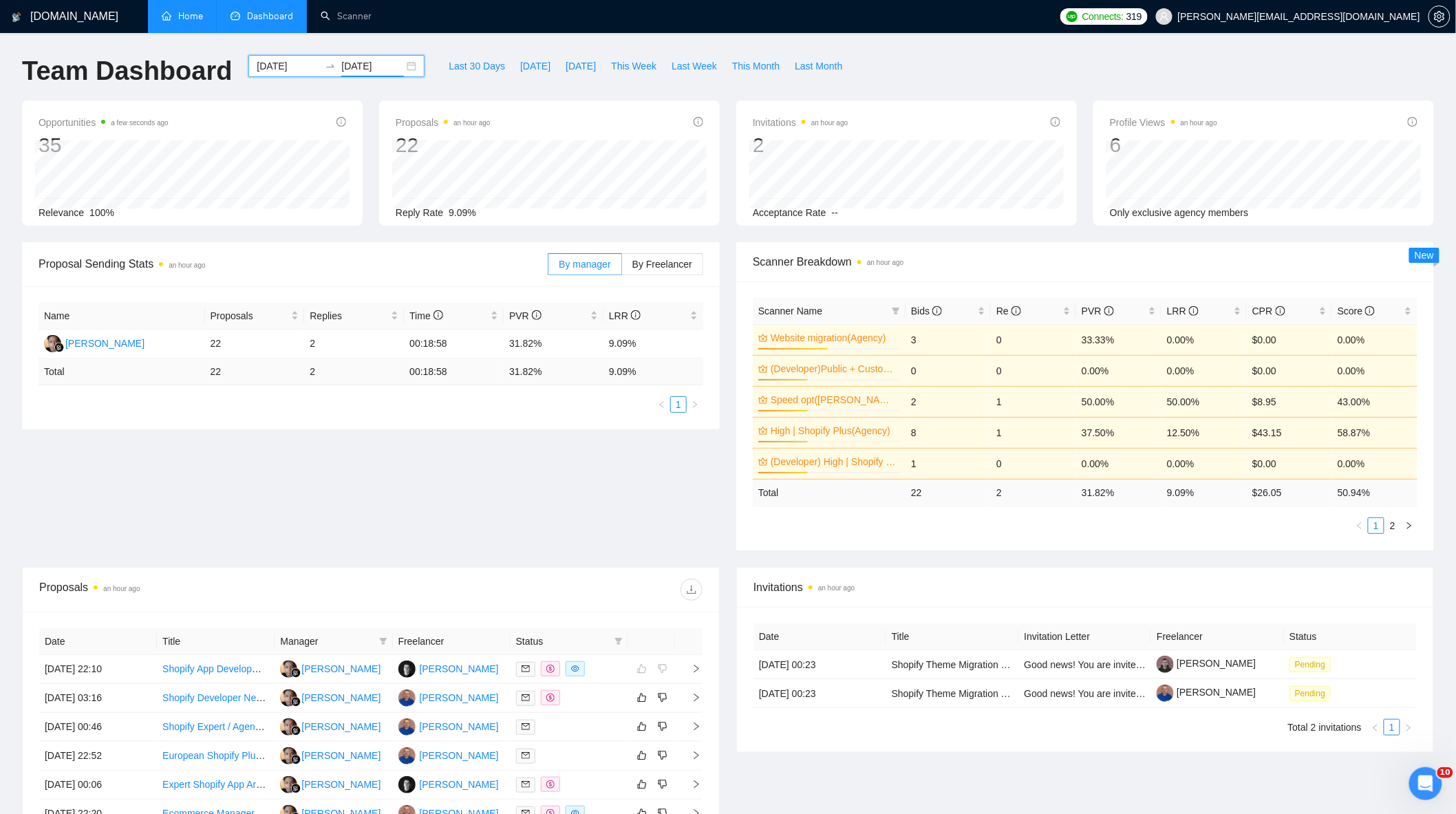
click at [565, 503] on div "Proposal Sending Stats an hour ago By manager By Freelancer Name Proposals Repl…" at bounding box center [728, 404] width 1429 height 325
click at [407, 64] on div "2025-09-01 2025-09-07" at bounding box center [336, 66] width 176 height 22
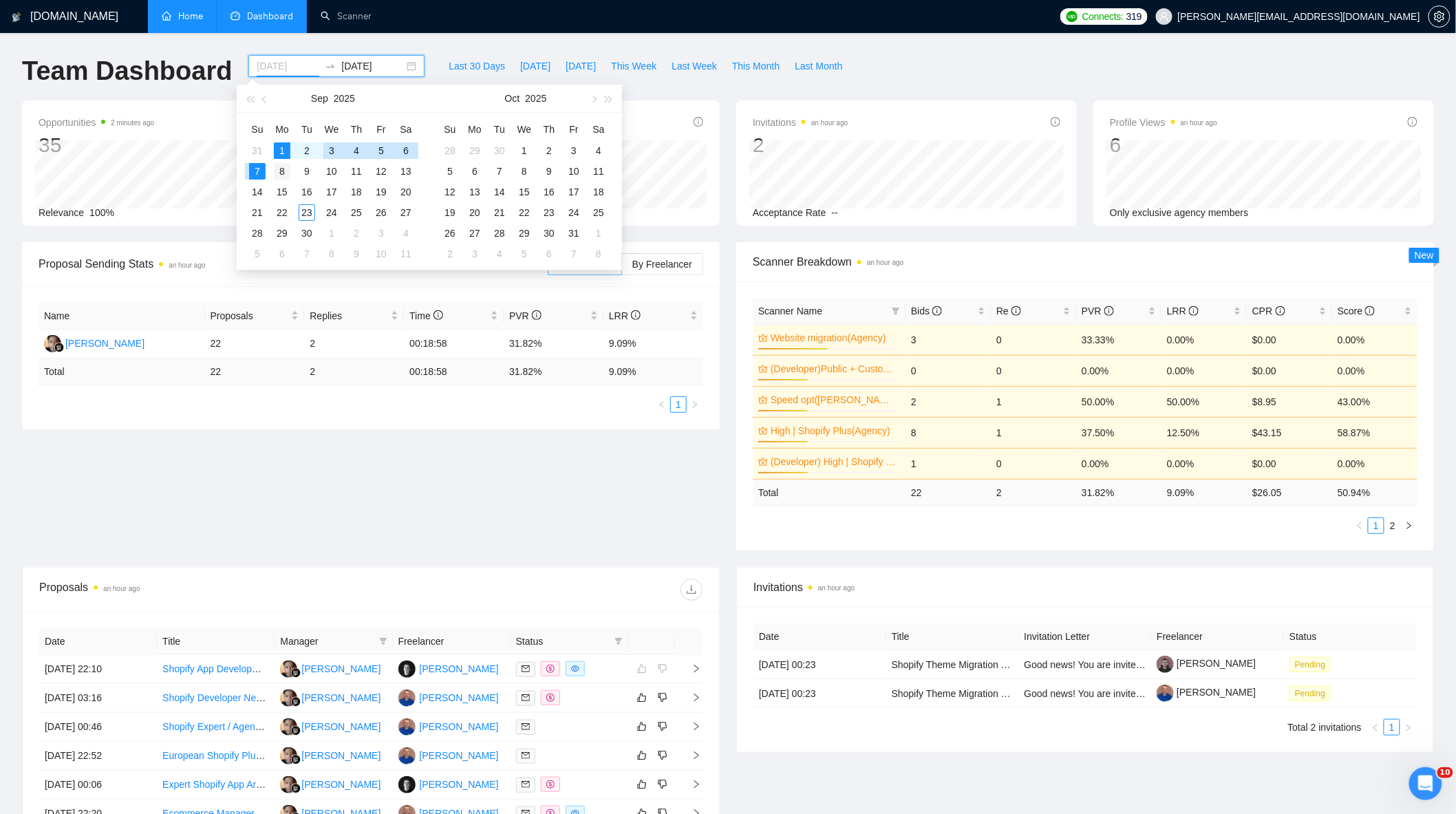
type input "2025-09-08"
click at [279, 172] on div "8" at bounding box center [282, 171] width 16 height 16
type input "2025-09-14"
click at [259, 192] on div "14" at bounding box center [257, 192] width 16 height 16
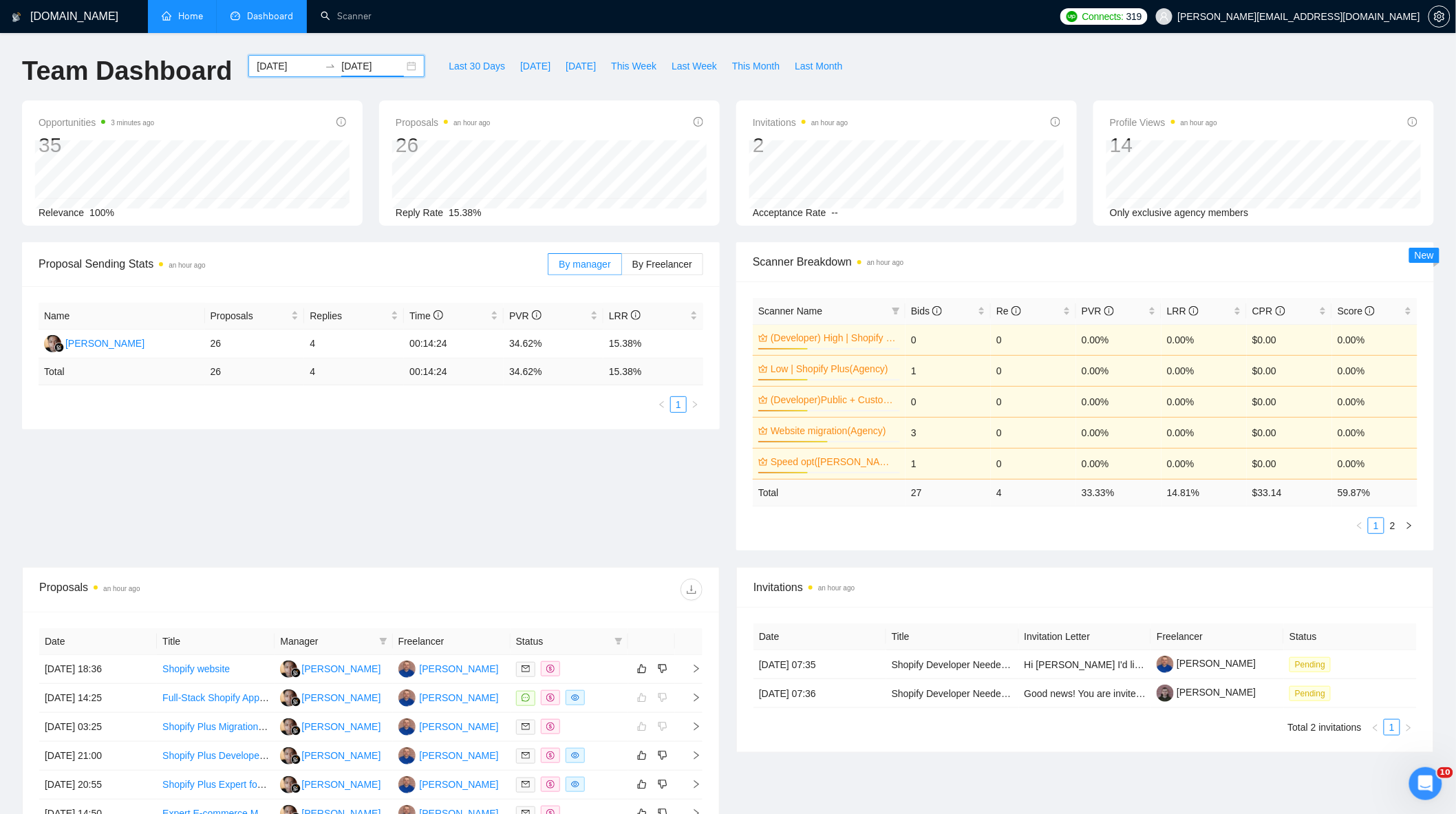
click at [395, 62] on div "2025-09-08 2025-09-14" at bounding box center [336, 66] width 176 height 22
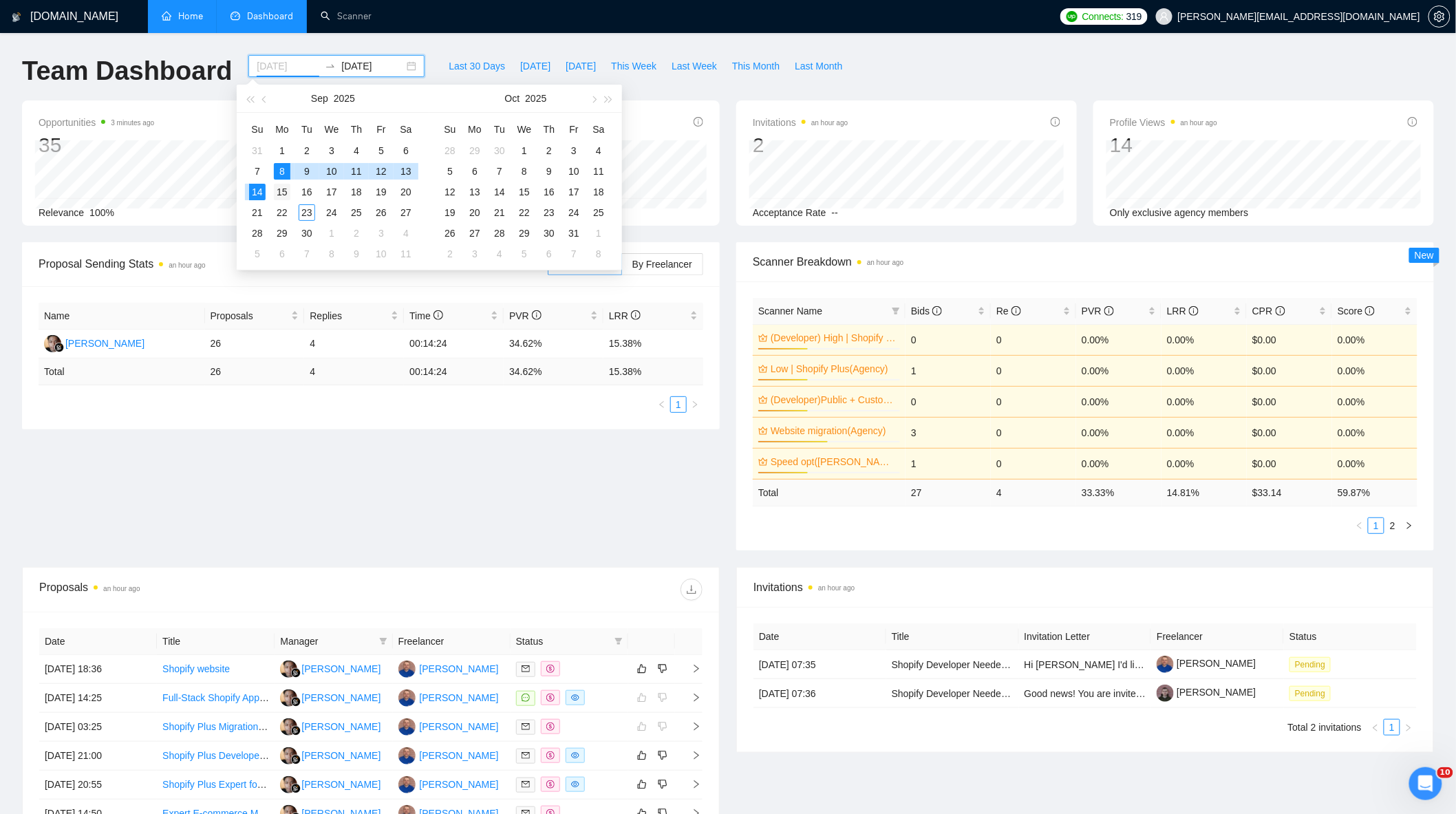
type input "[DATE]"
click at [281, 187] on div "15" at bounding box center [282, 192] width 16 height 16
click at [249, 208] on div "21" at bounding box center [257, 212] width 16 height 16
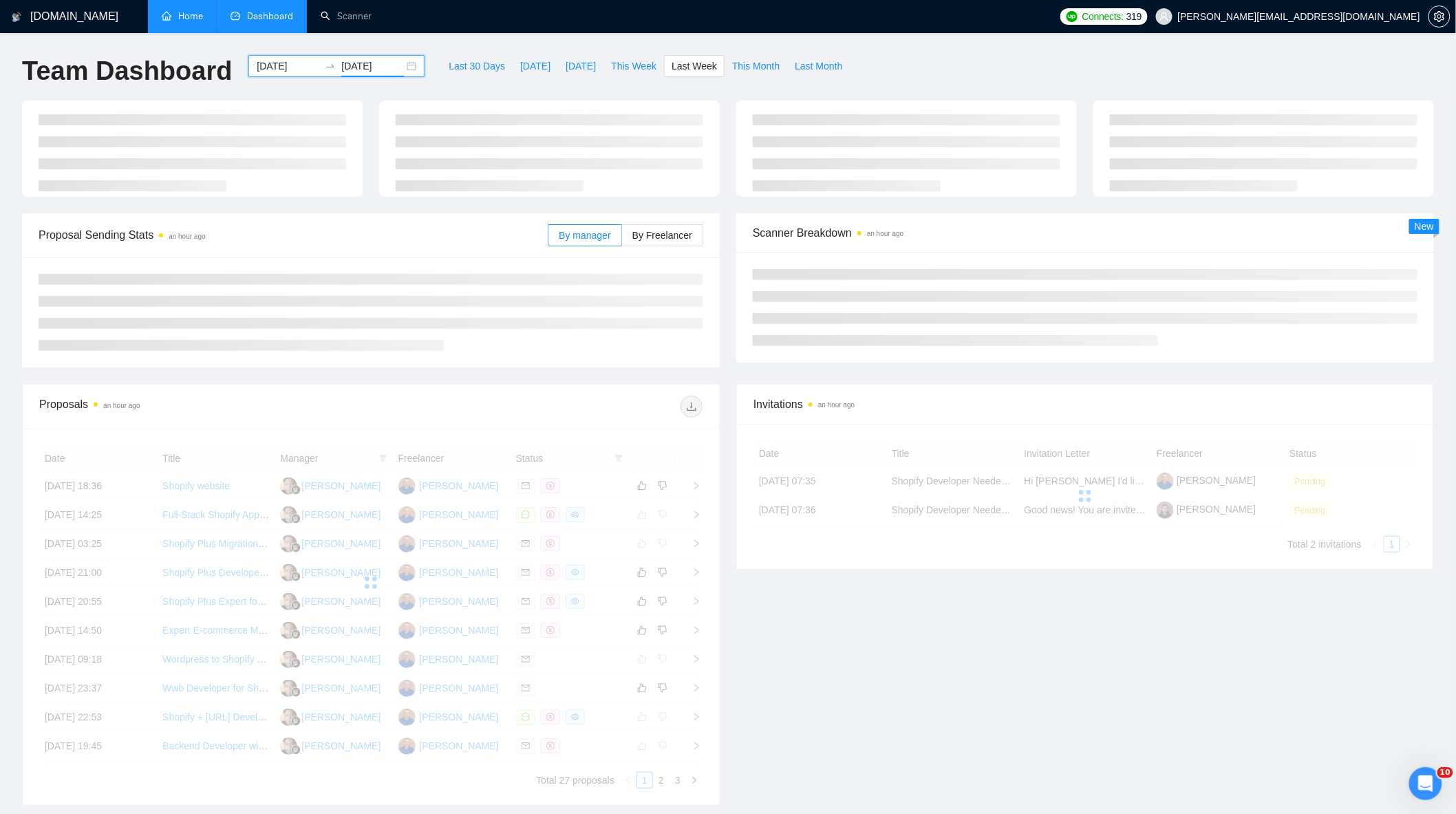
type input "2025-09-21"
click at [1059, 654] on div "Invitations an hour ago Date Title Invitation Letter Freelancer Status 14 Sep, …" at bounding box center [1085, 594] width 714 height 422
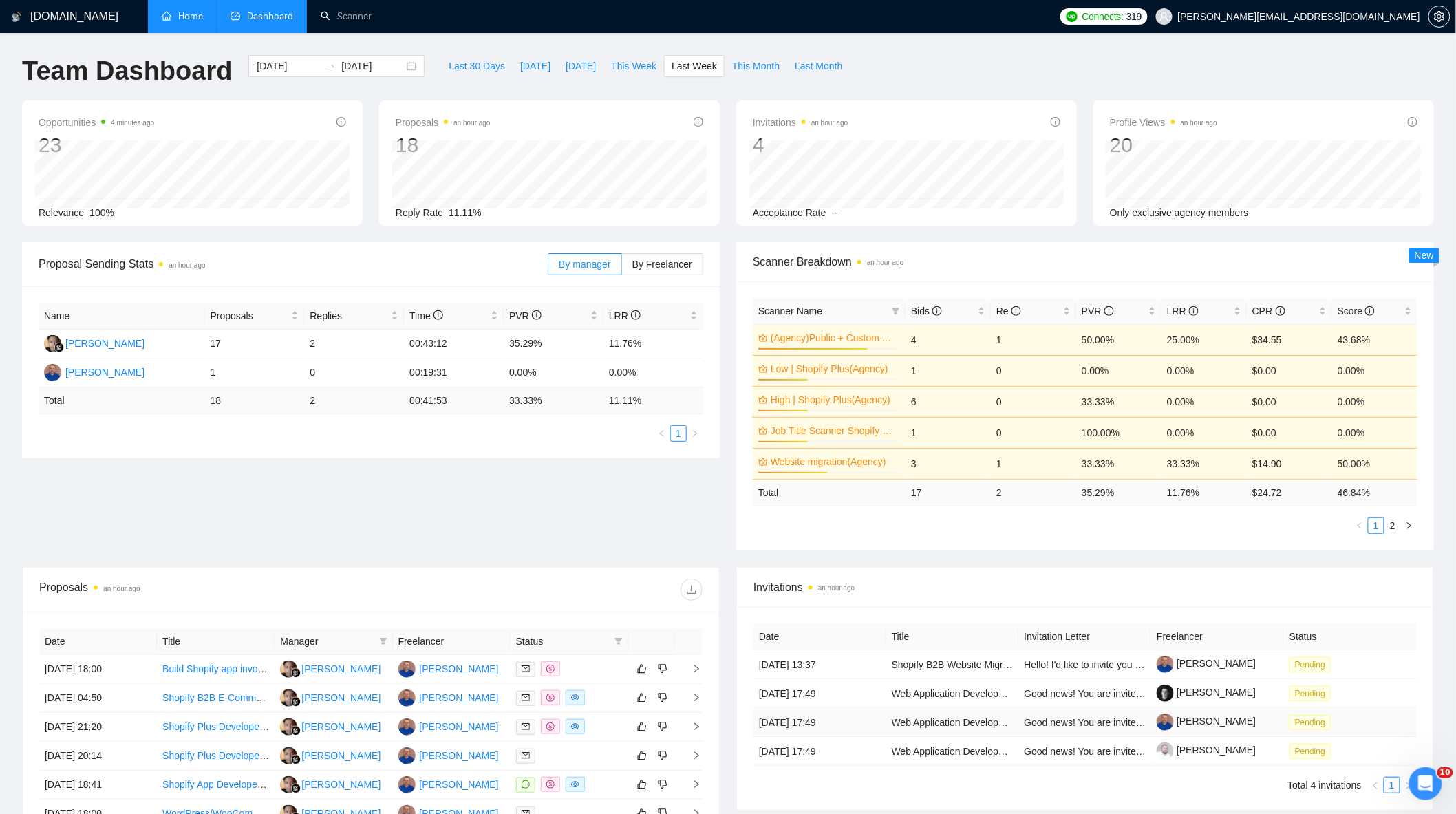
scroll to position [153, 0]
